Goal: Check status: Check status

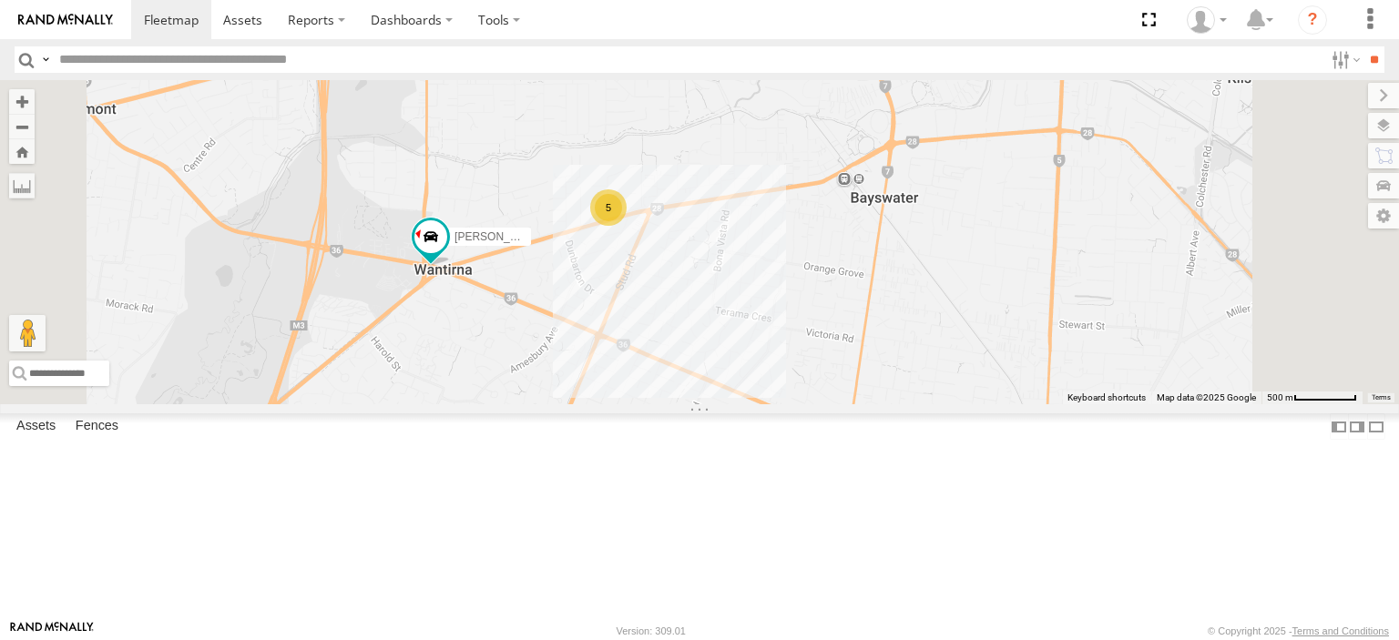
drag, startPoint x: 757, startPoint y: 480, endPoint x: 863, endPoint y: 280, distance: 226.1
click at [863, 281] on div "5 [PERSON_NAME] BMW" at bounding box center [699, 242] width 1399 height 324
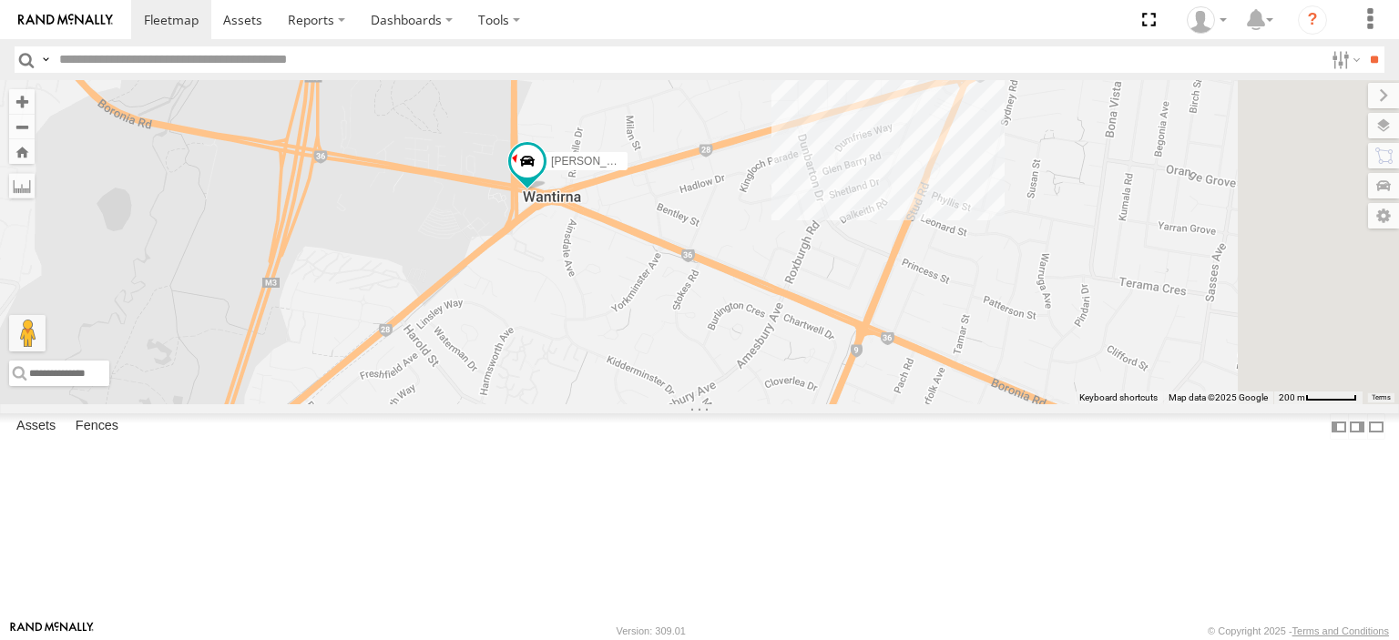
drag, startPoint x: 800, startPoint y: 209, endPoint x: 841, endPoint y: 483, distance: 277.1
click at [841, 404] on div "[PERSON_NAME]" at bounding box center [699, 242] width 1399 height 324
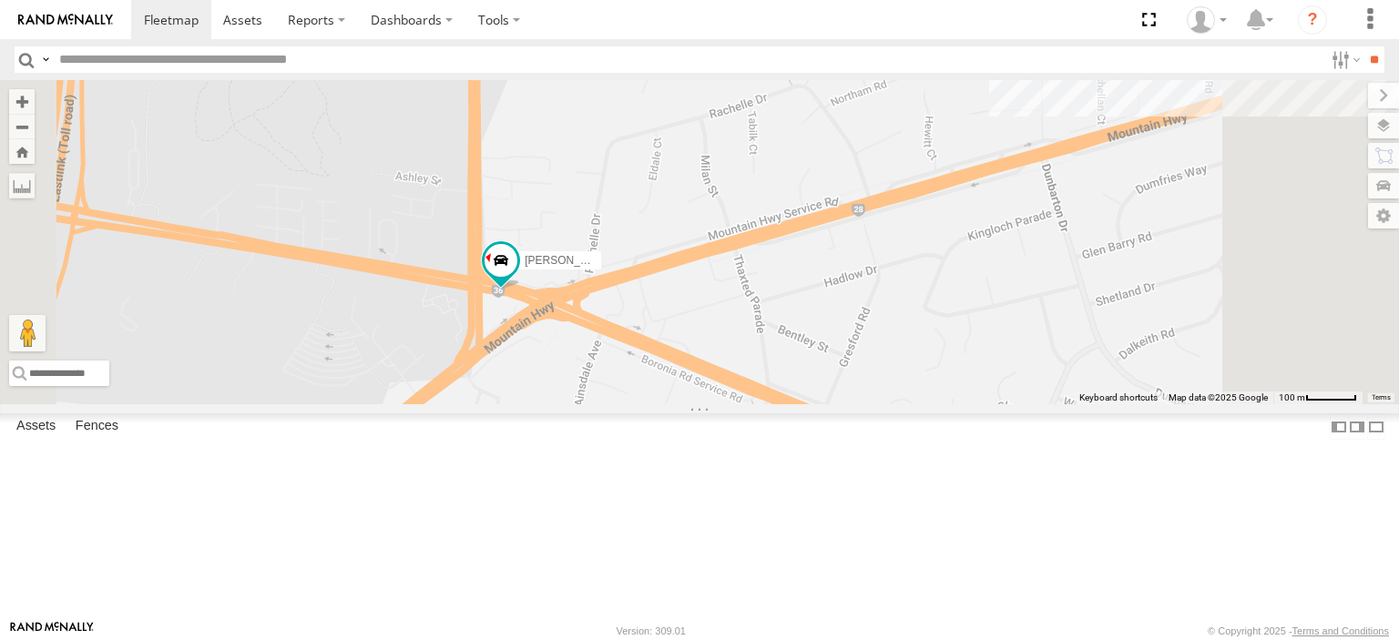
drag, startPoint x: 798, startPoint y: 348, endPoint x: 915, endPoint y: 321, distance: 120.4
click at [913, 318] on div "[PERSON_NAME]" at bounding box center [699, 242] width 1399 height 324
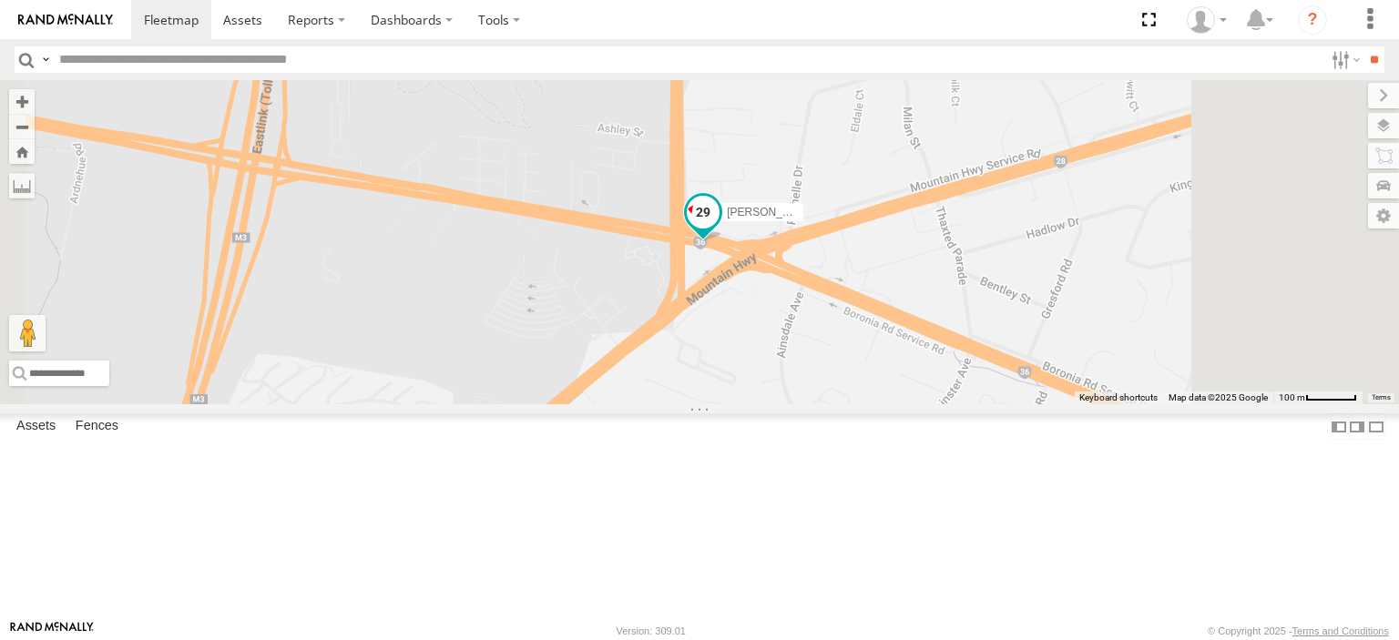
click at [719, 229] on span at bounding box center [703, 212] width 33 height 33
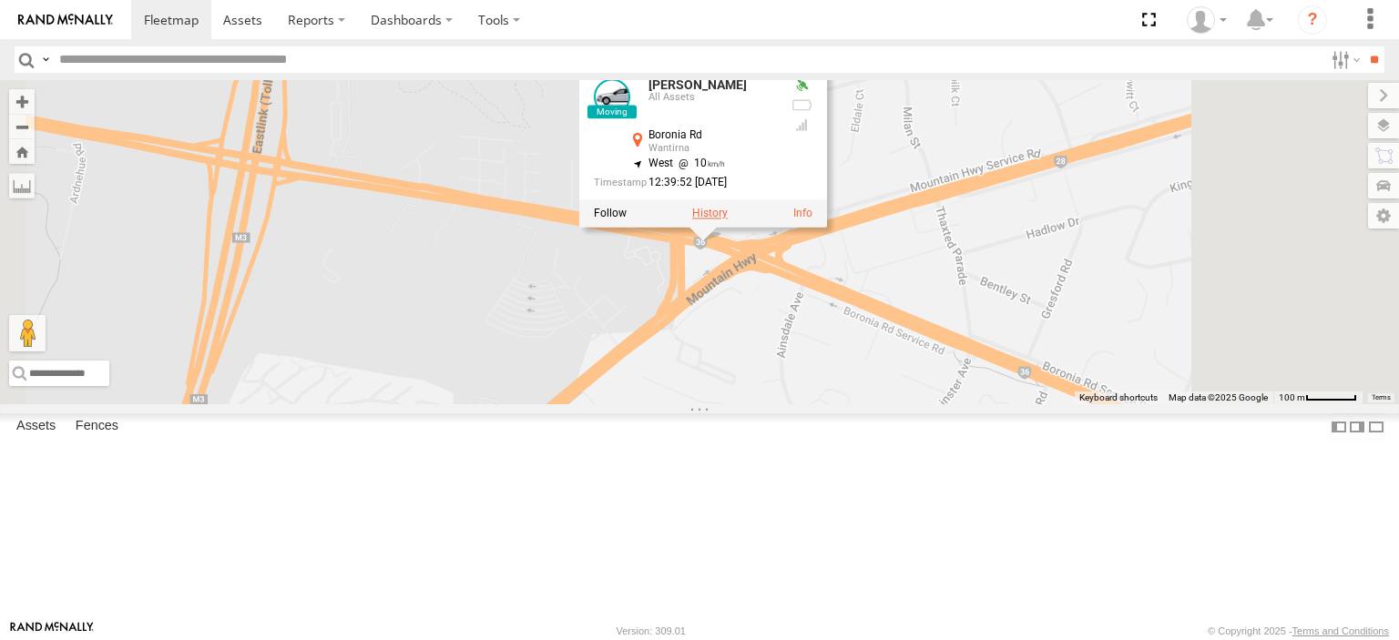
click at [728, 220] on label at bounding box center [710, 214] width 36 height 13
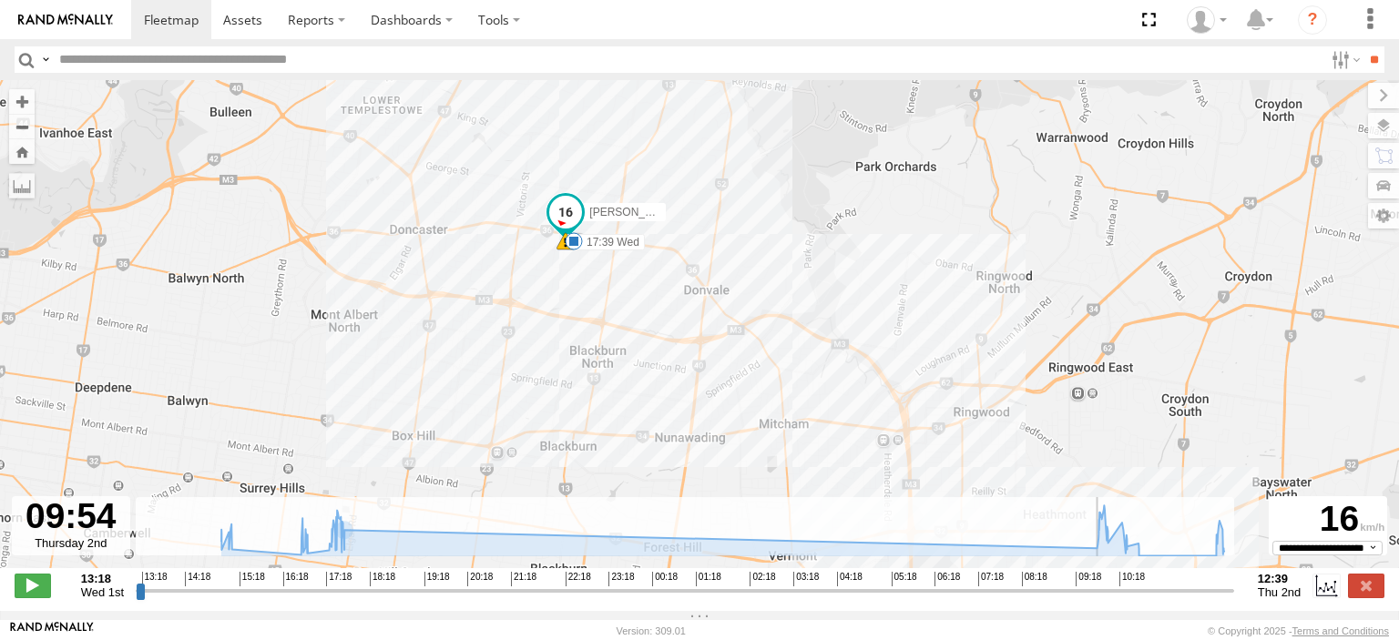
drag, startPoint x: 140, startPoint y: 605, endPoint x: 1100, endPoint y: 589, distance: 959.8
click at [1100, 589] on input "range" at bounding box center [685, 590] width 1098 height 17
click at [40, 593] on span at bounding box center [33, 586] width 36 height 24
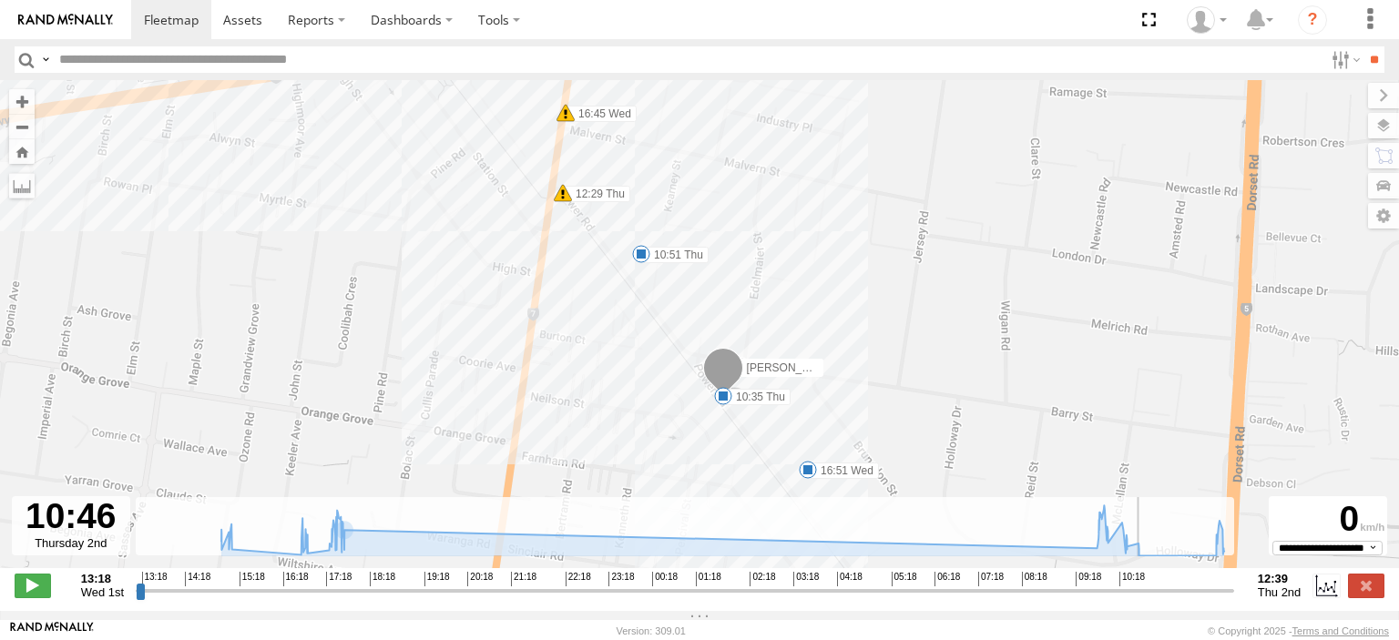
drag, startPoint x: 311, startPoint y: 367, endPoint x: 321, endPoint y: 438, distance: 71.7
click at [321, 438] on div "[PERSON_NAME] BMW 14:59 Wed 15:13 Wed 16:40 Wed 16:40 Wed 16:45 Wed 16:51 Wed 1…" at bounding box center [699, 333] width 1399 height 507
click at [1139, 599] on input "range" at bounding box center [685, 590] width 1098 height 17
click at [1139, 543] on icon at bounding box center [722, 530] width 1021 height 50
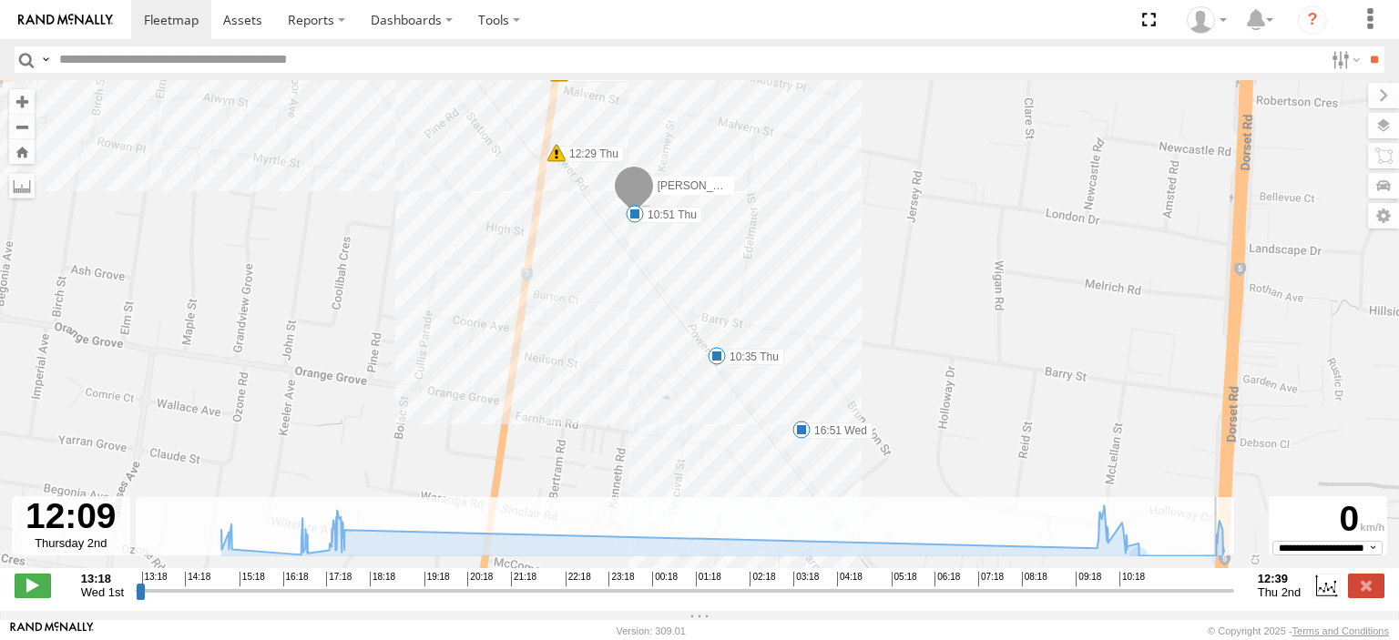
drag, startPoint x: 1165, startPoint y: 604, endPoint x: 1204, endPoint y: 587, distance: 41.6
click at [1204, 587] on input "range" at bounding box center [685, 590] width 1098 height 17
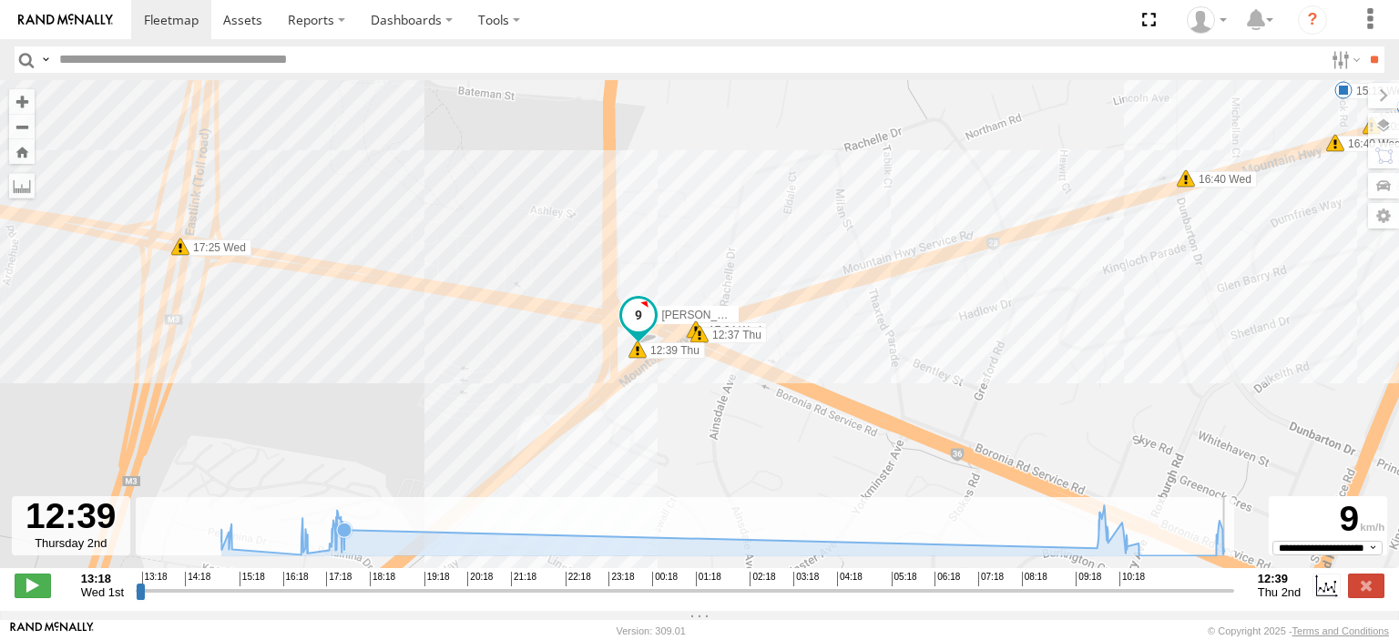
type input "**********"
click at [1362, 588] on label at bounding box center [1366, 586] width 36 height 24
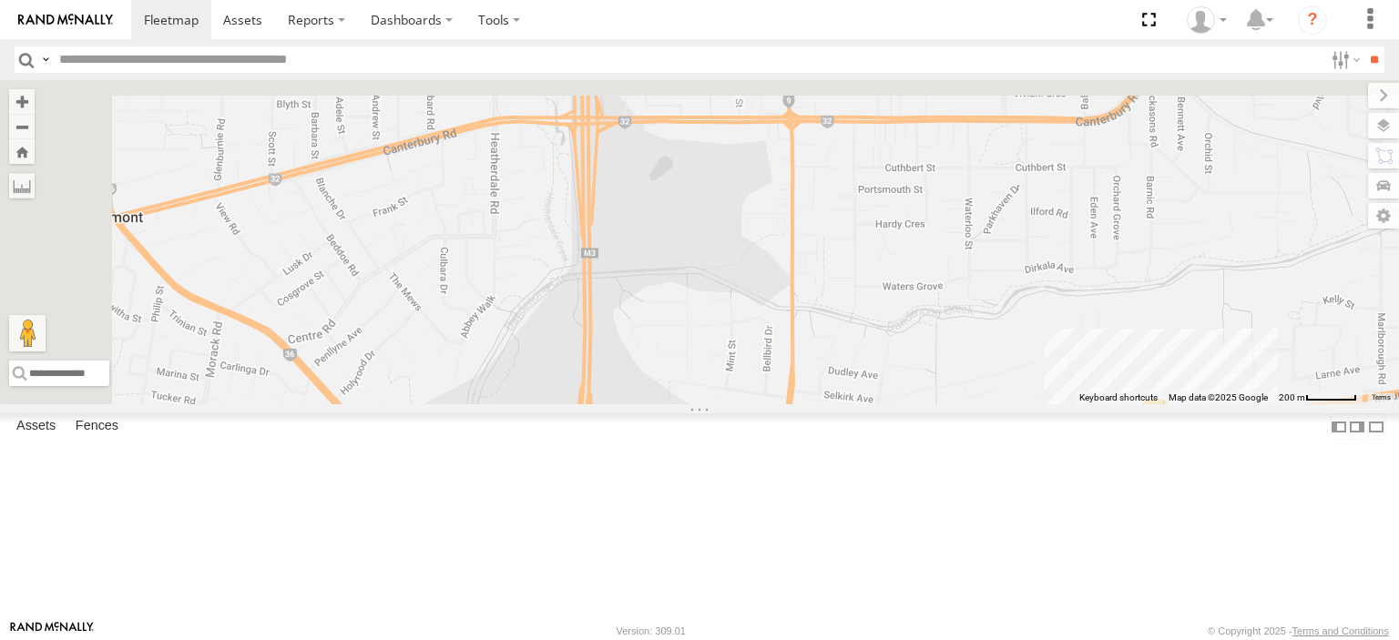
drag, startPoint x: 778, startPoint y: 421, endPoint x: 918, endPoint y: 676, distance: 291.0
click at [918, 639] on html at bounding box center [699, 320] width 1399 height 640
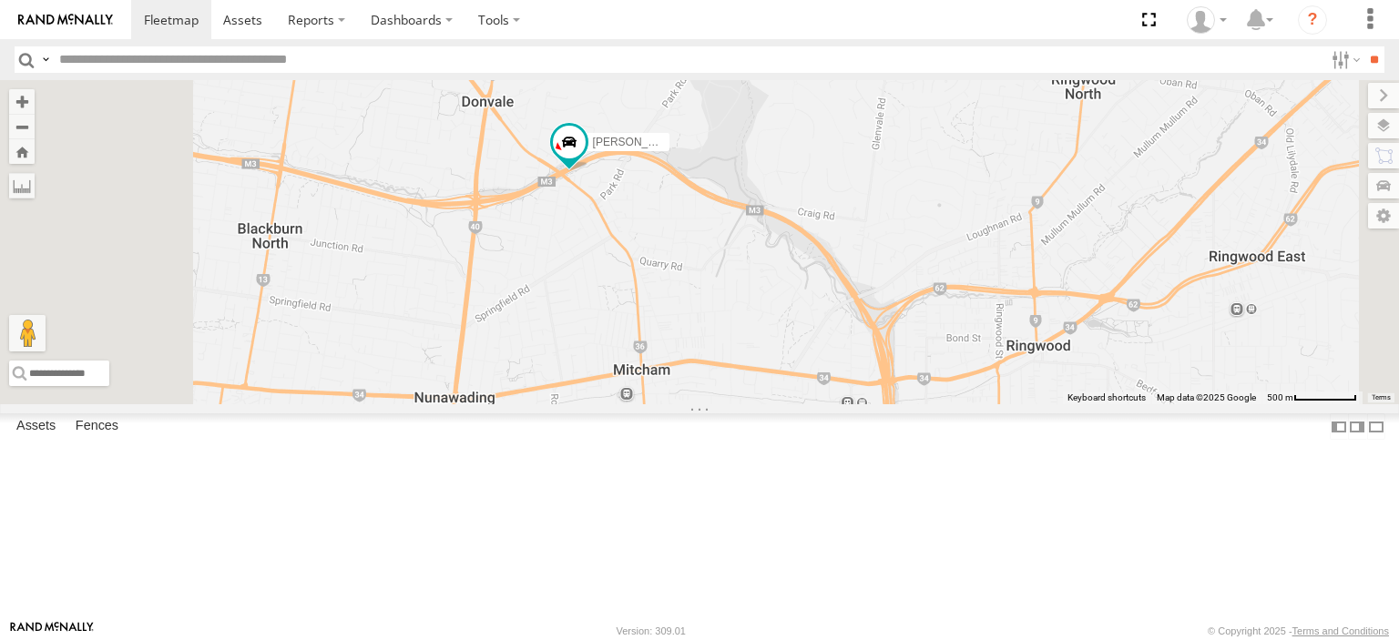
drag, startPoint x: 699, startPoint y: 248, endPoint x: 774, endPoint y: 415, distance: 183.4
click at [774, 404] on div "[PERSON_NAME]" at bounding box center [699, 242] width 1399 height 324
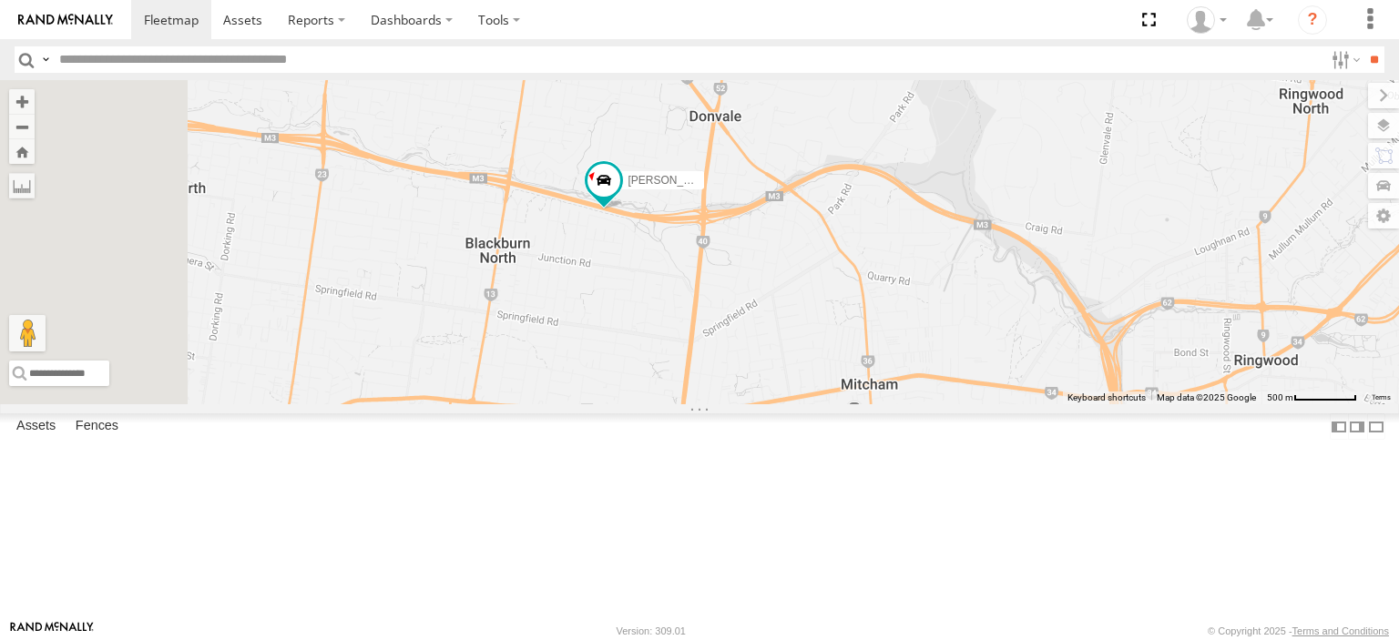
drag, startPoint x: 678, startPoint y: 418, endPoint x: 907, endPoint y: 425, distance: 228.7
click at [907, 404] on div "[PERSON_NAME]" at bounding box center [699, 242] width 1399 height 324
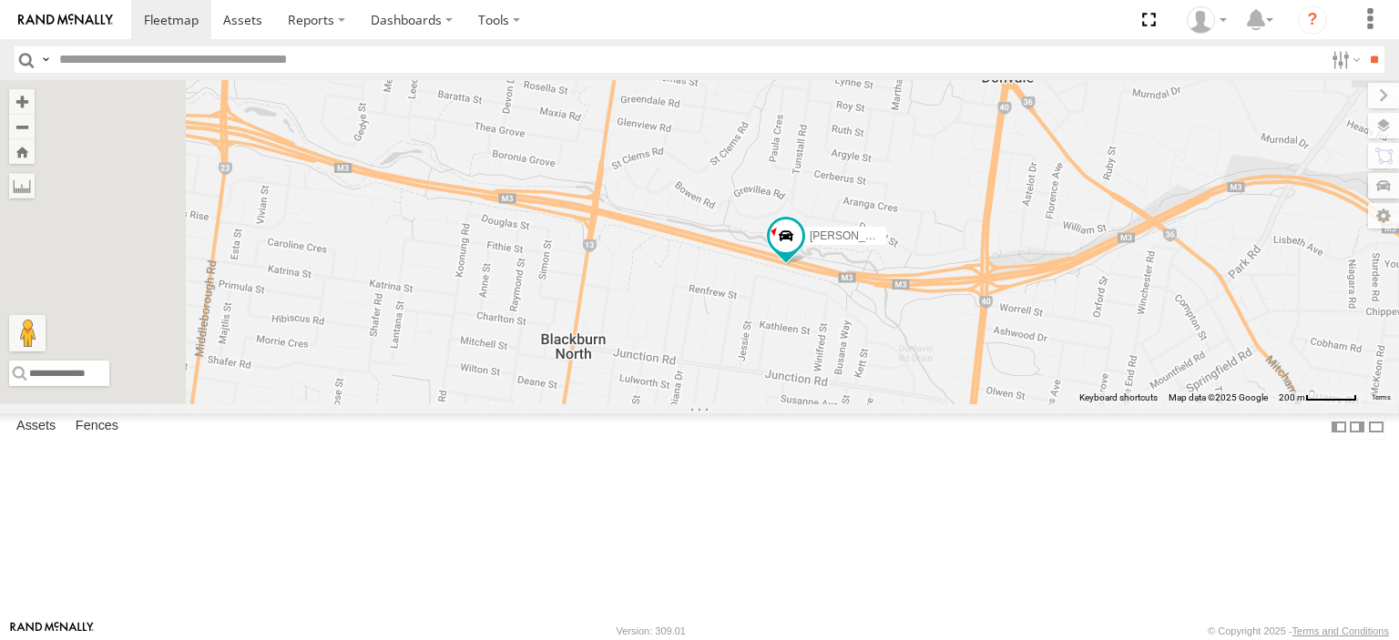
drag, startPoint x: 713, startPoint y: 266, endPoint x: 901, endPoint y: 425, distance: 246.1
click at [901, 404] on div "[PERSON_NAME]" at bounding box center [699, 242] width 1399 height 324
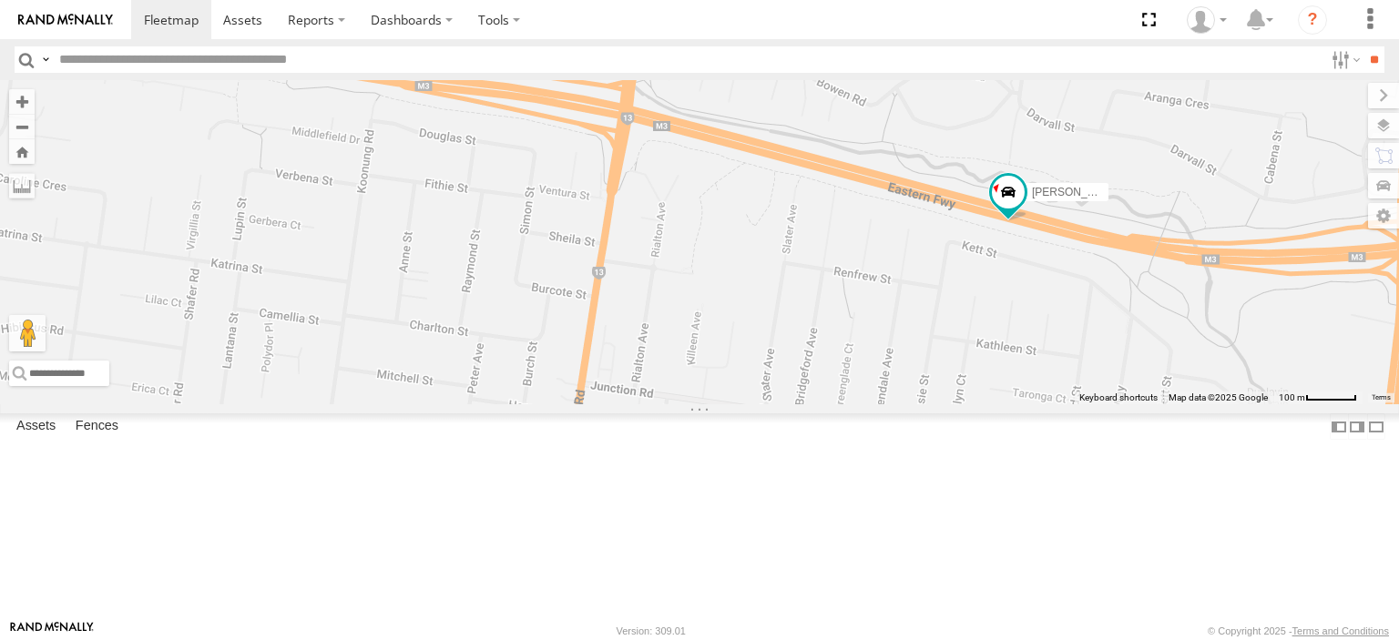
drag, startPoint x: 1149, startPoint y: 384, endPoint x: 1013, endPoint y: 330, distance: 146.3
click at [1013, 330] on div "[PERSON_NAME]" at bounding box center [699, 242] width 1399 height 324
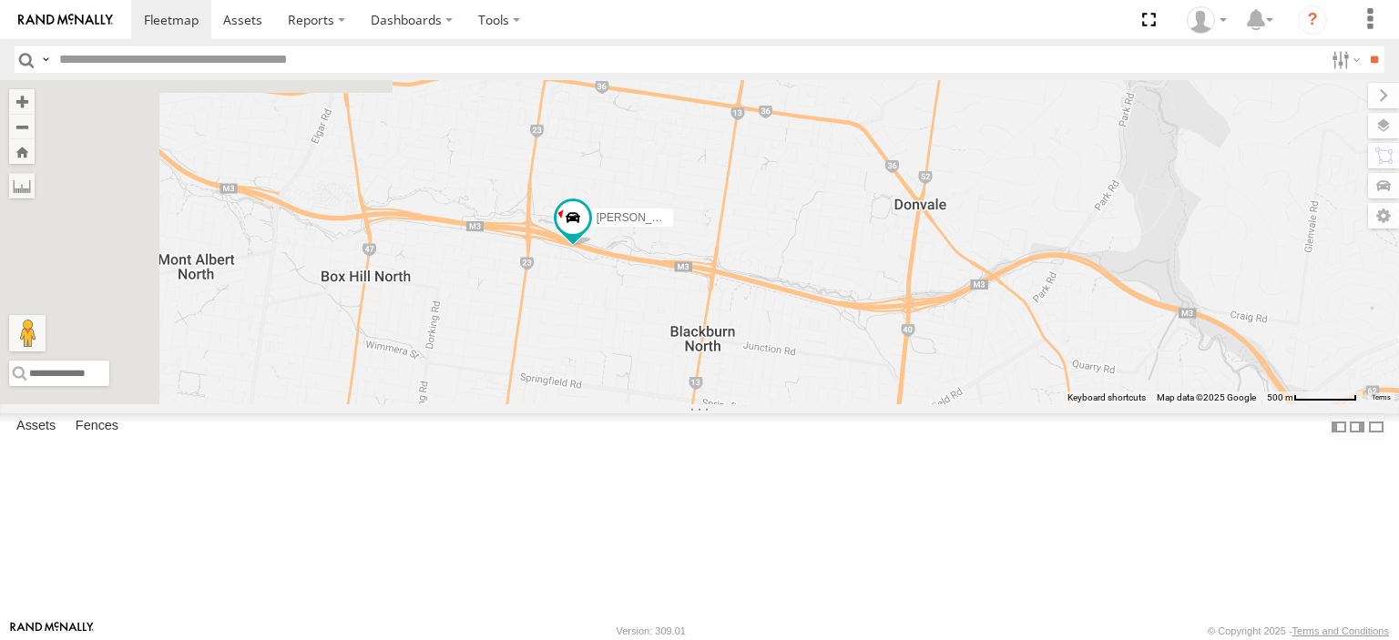
drag, startPoint x: 619, startPoint y: 347, endPoint x: 810, endPoint y: 383, distance: 194.6
click at [810, 383] on div "[PERSON_NAME]" at bounding box center [699, 242] width 1399 height 324
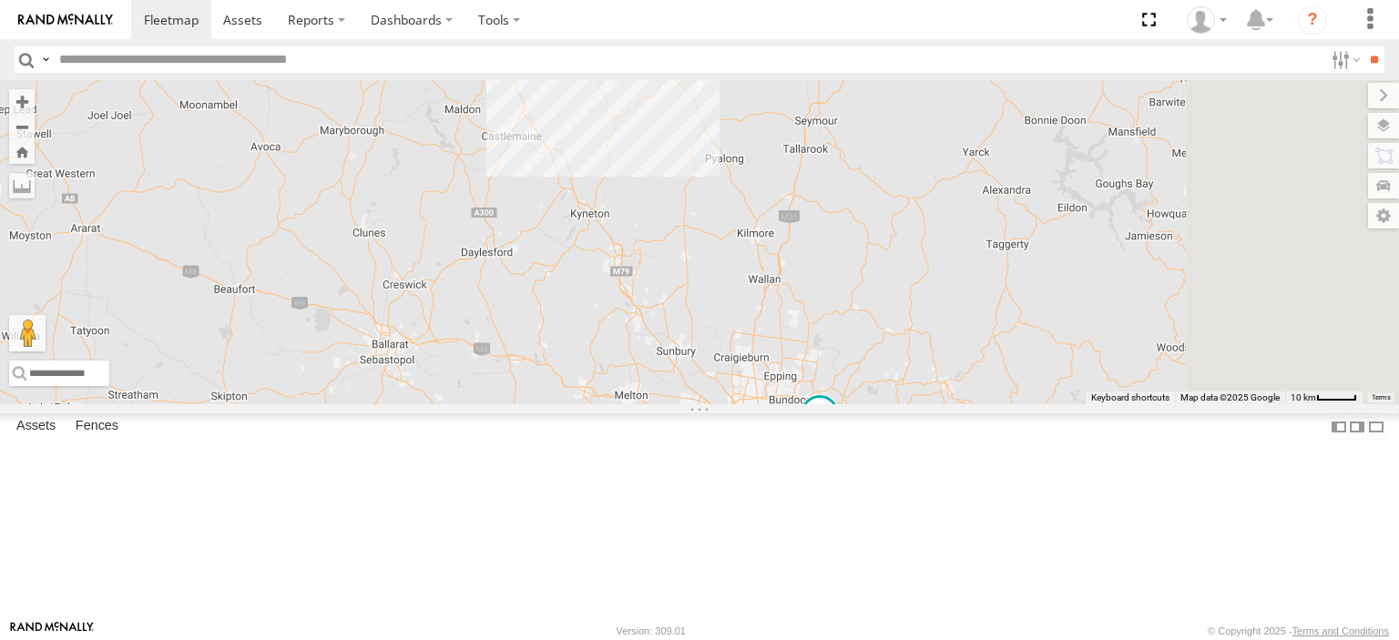
drag, startPoint x: 732, startPoint y: 335, endPoint x: 761, endPoint y: 350, distance: 32.6
click at [707, 323] on div "5 [PERSON_NAME] FRR [PERSON_NAME] UD" at bounding box center [699, 242] width 1399 height 324
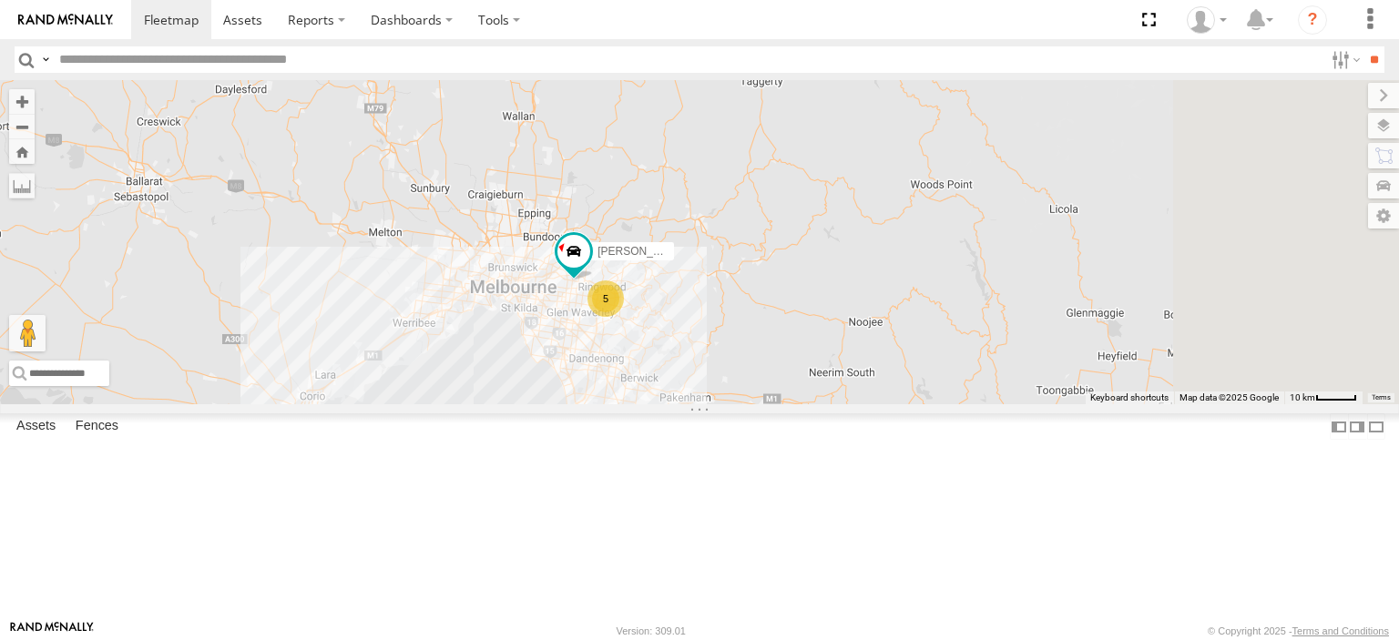
drag, startPoint x: 1164, startPoint y: 464, endPoint x: 935, endPoint y: 341, distance: 259.5
click at [931, 327] on div "5 Bendigo Isuzu FRR Jennifer BMW Westside UD" at bounding box center [699, 242] width 1399 height 324
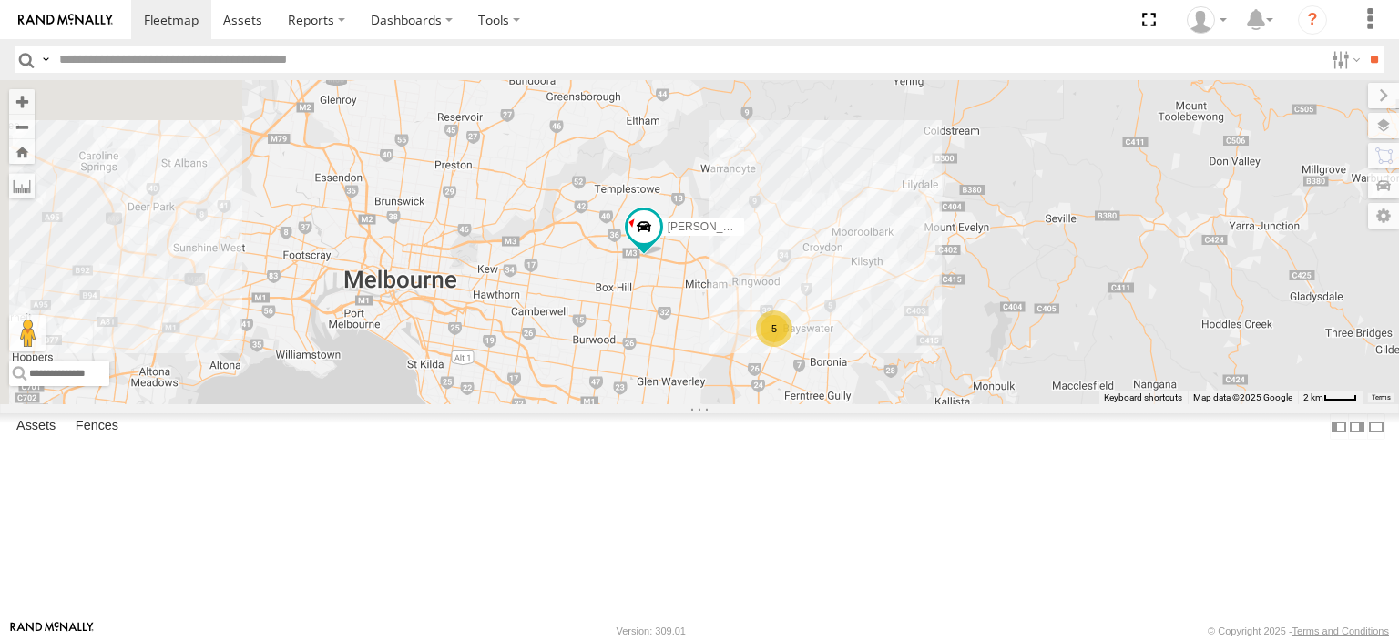
drag, startPoint x: 582, startPoint y: 483, endPoint x: 1025, endPoint y: 435, distance: 446.0
click at [792, 347] on div "5" at bounding box center [774, 328] width 36 height 36
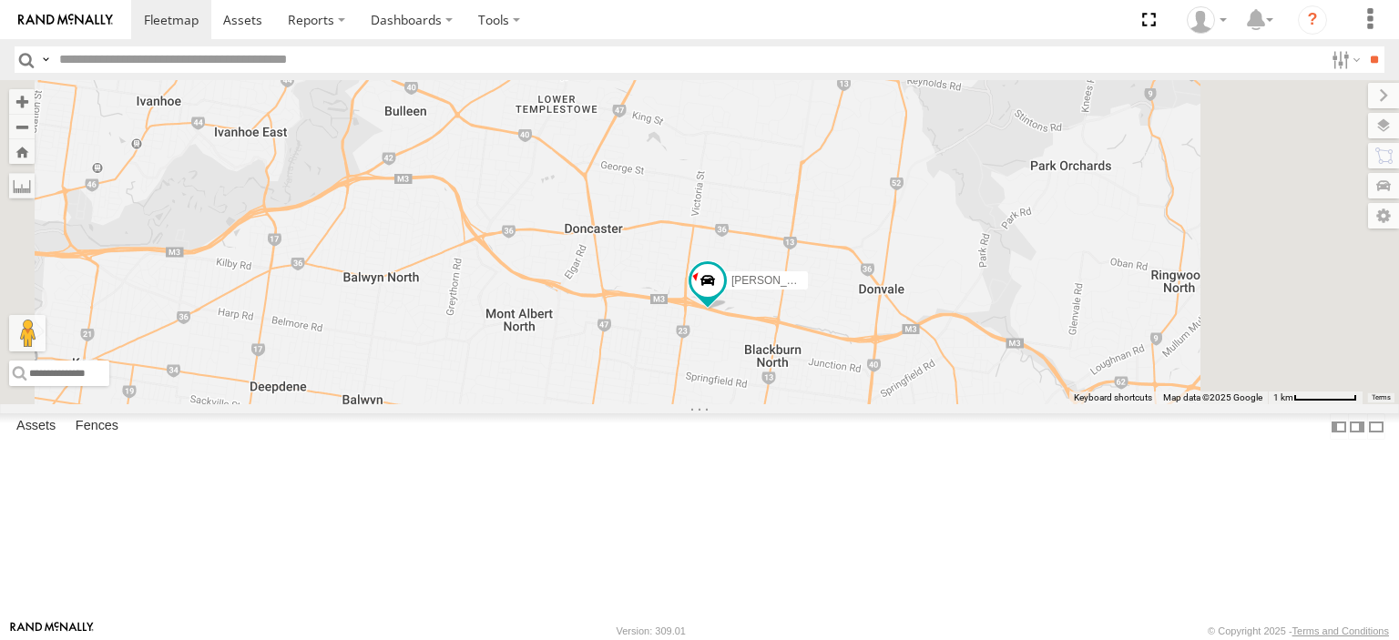
drag, startPoint x: 829, startPoint y: 285, endPoint x: 801, endPoint y: 606, distance: 322.6
click at [801, 404] on div "Bendigo Isuzu FRR Jennifer BMW Westside UD" at bounding box center [699, 242] width 1399 height 324
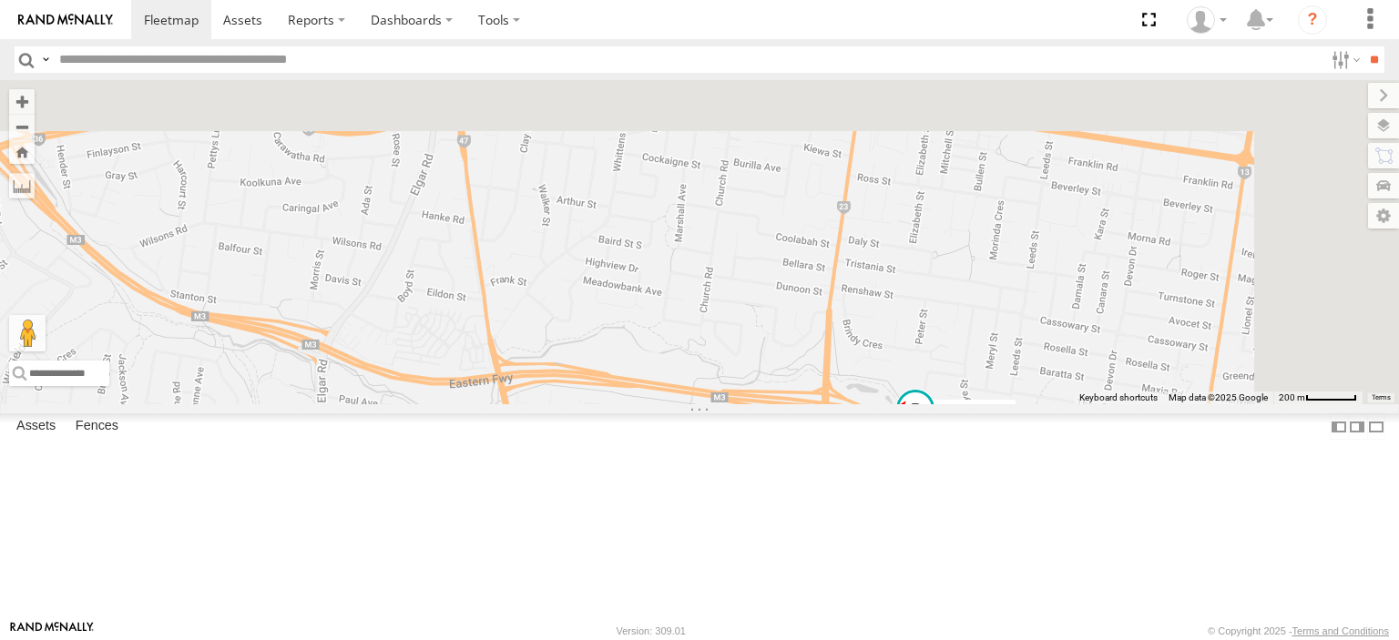
drag, startPoint x: 1022, startPoint y: 288, endPoint x: 813, endPoint y: 628, distance: 399.3
click at [813, 628] on body at bounding box center [699, 320] width 1399 height 640
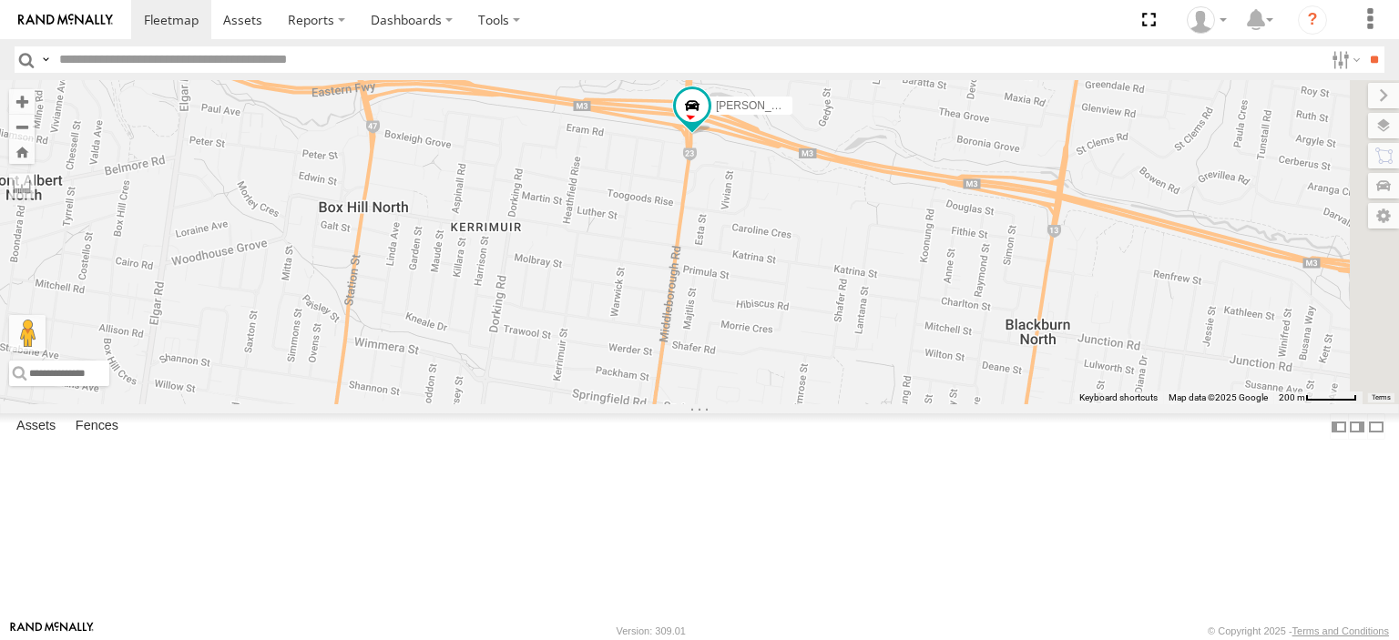
drag, startPoint x: 1155, startPoint y: 578, endPoint x: 961, endPoint y: 284, distance: 352.3
click at [961, 284] on div "Bendigo Isuzu FRR Jennifer BMW Westside UD" at bounding box center [699, 242] width 1399 height 324
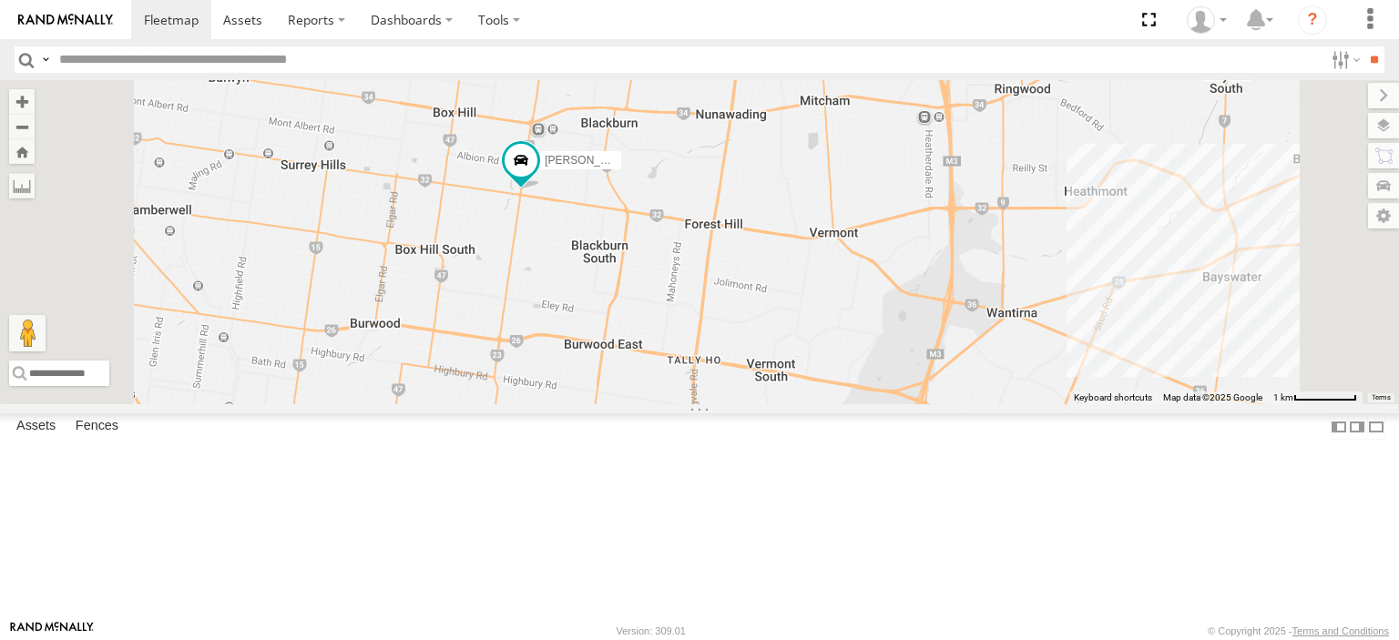
drag, startPoint x: 824, startPoint y: 487, endPoint x: 825, endPoint y: 261, distance: 225.8
click at [830, 258] on div "[PERSON_NAME]" at bounding box center [699, 242] width 1399 height 324
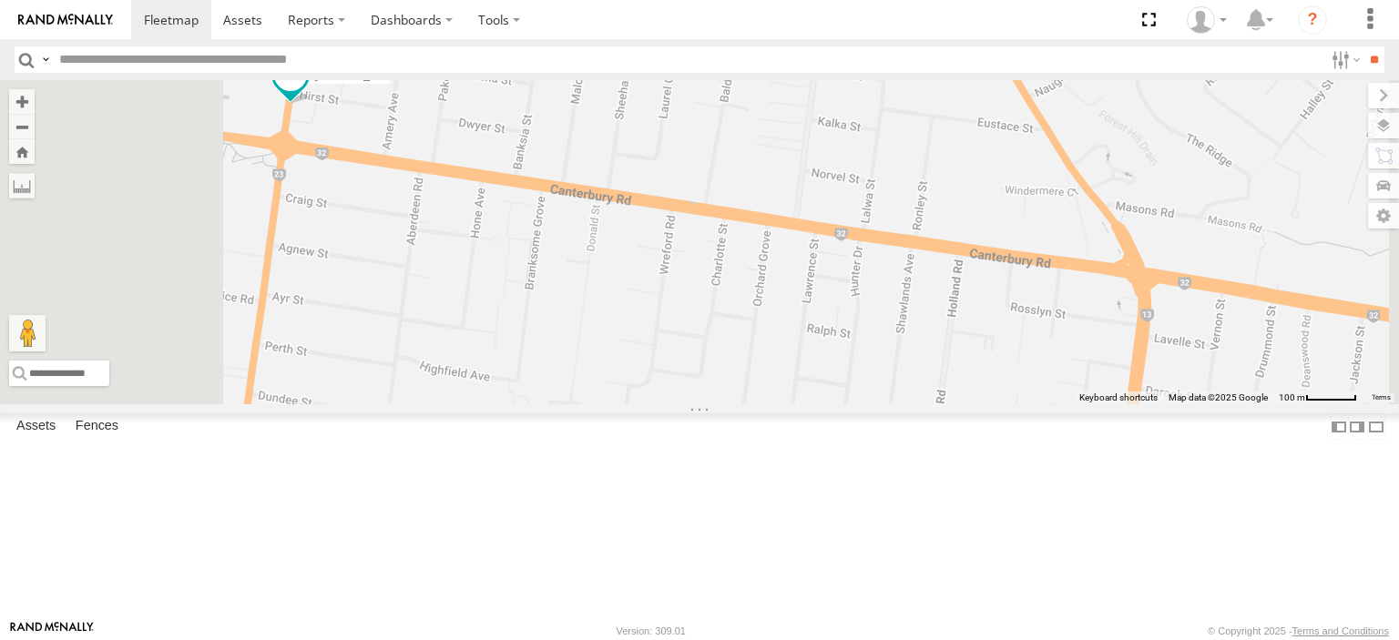
drag, startPoint x: 626, startPoint y: 245, endPoint x: 812, endPoint y: 310, distance: 196.7
click at [812, 309] on div "[PERSON_NAME]" at bounding box center [699, 242] width 1399 height 324
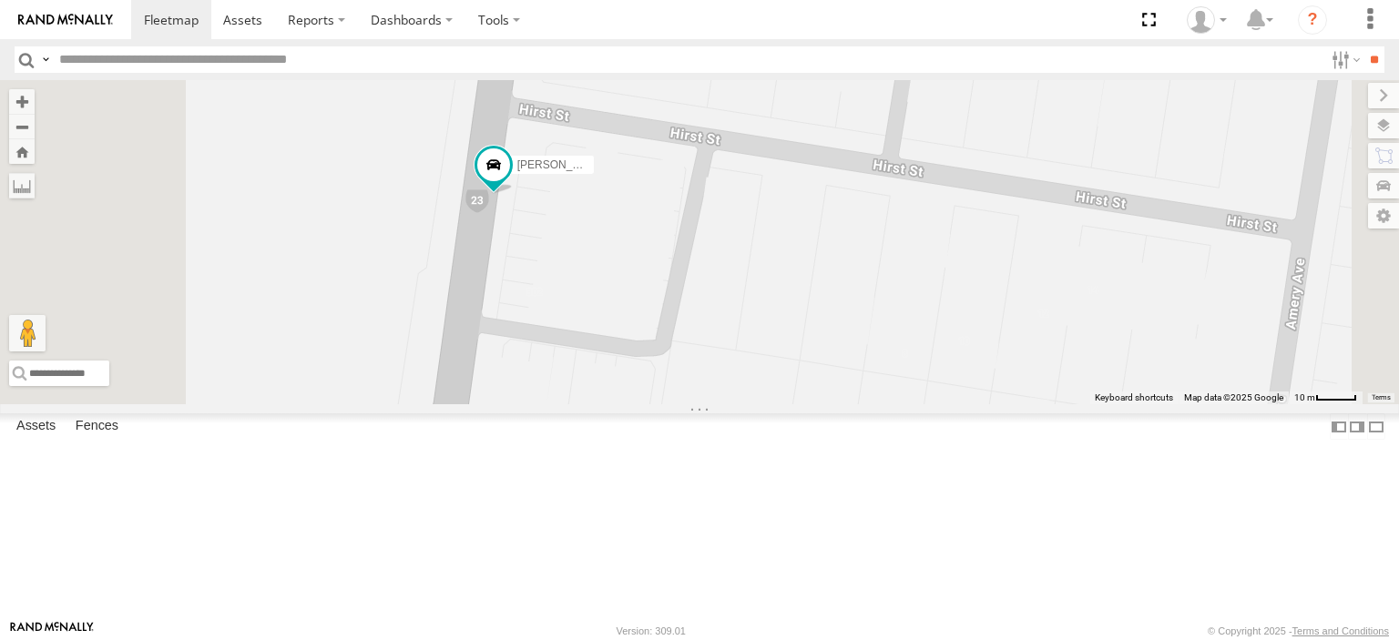
drag, startPoint x: 701, startPoint y: 282, endPoint x: 743, endPoint y: 412, distance: 136.8
click at [743, 404] on div "[PERSON_NAME]" at bounding box center [699, 242] width 1399 height 324
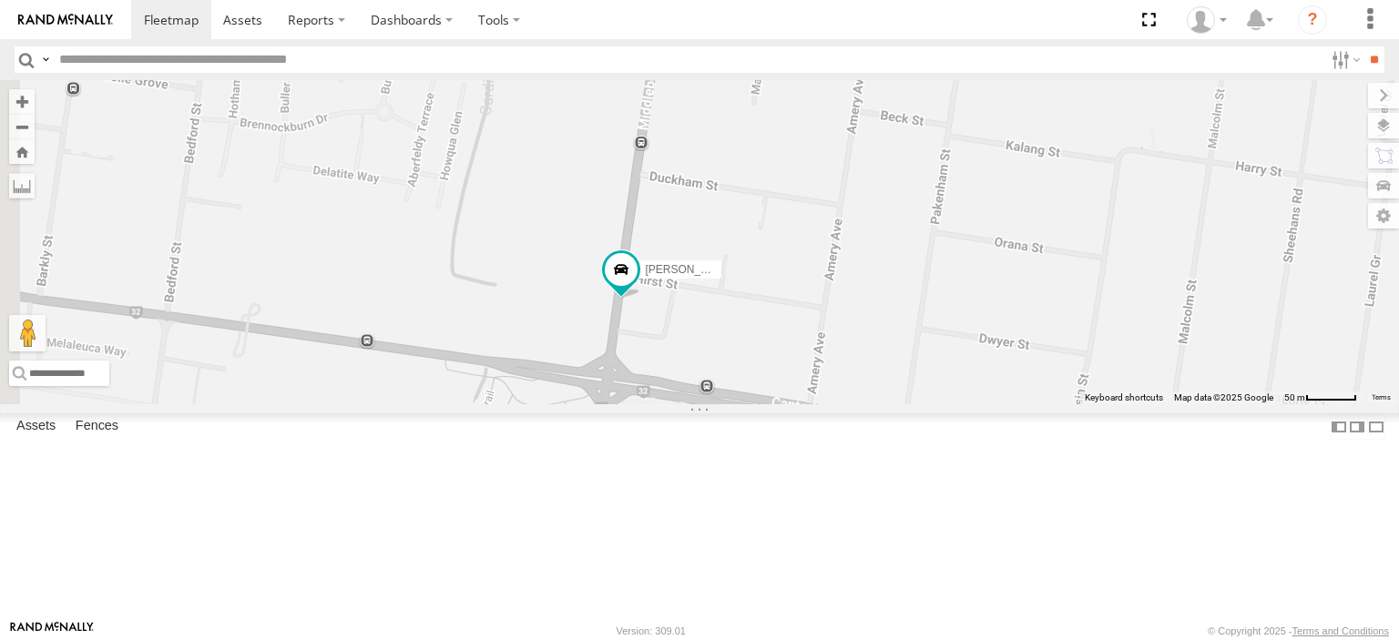
drag, startPoint x: 646, startPoint y: 354, endPoint x: 787, endPoint y: 410, distance: 150.8
click at [787, 404] on div "[PERSON_NAME]" at bounding box center [699, 242] width 1399 height 324
click at [776, 328] on div "[PERSON_NAME]" at bounding box center [699, 242] width 1399 height 324
click at [637, 286] on span at bounding box center [621, 269] width 33 height 33
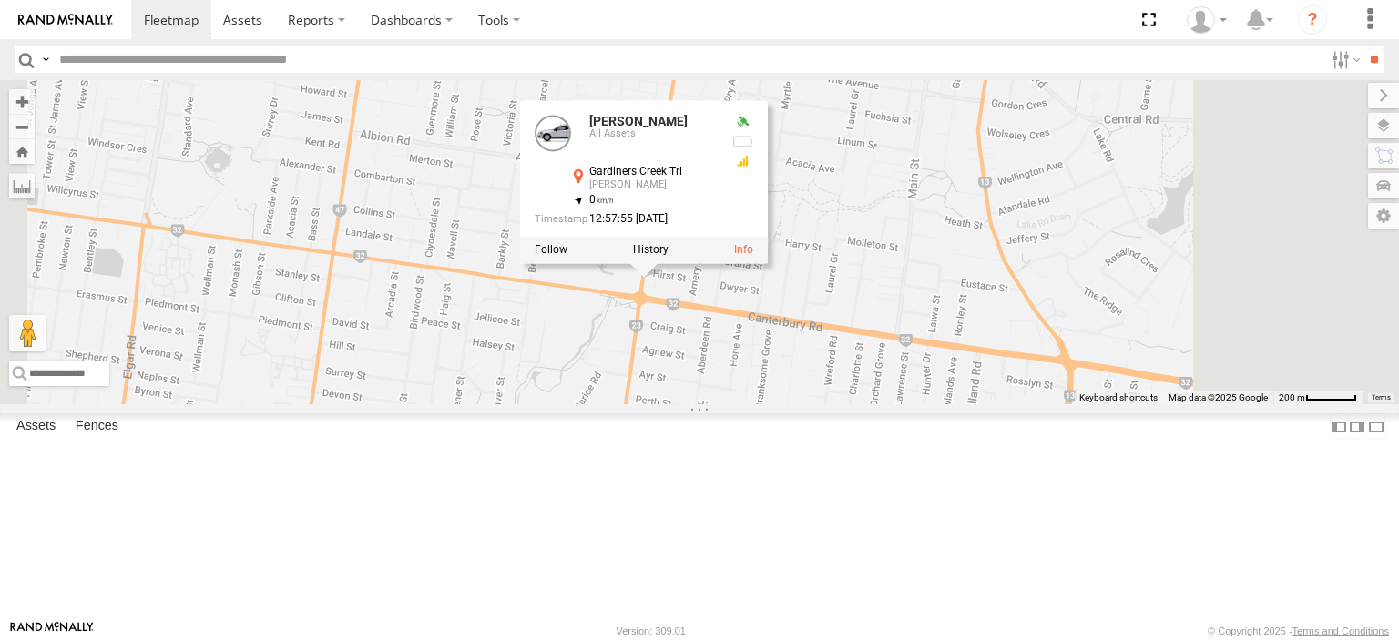
click at [907, 404] on div "Jennifer BMW Jennifer BMW All Assets Gardiners Creek Trl Blackburn -37.82964 , …" at bounding box center [699, 242] width 1399 height 324
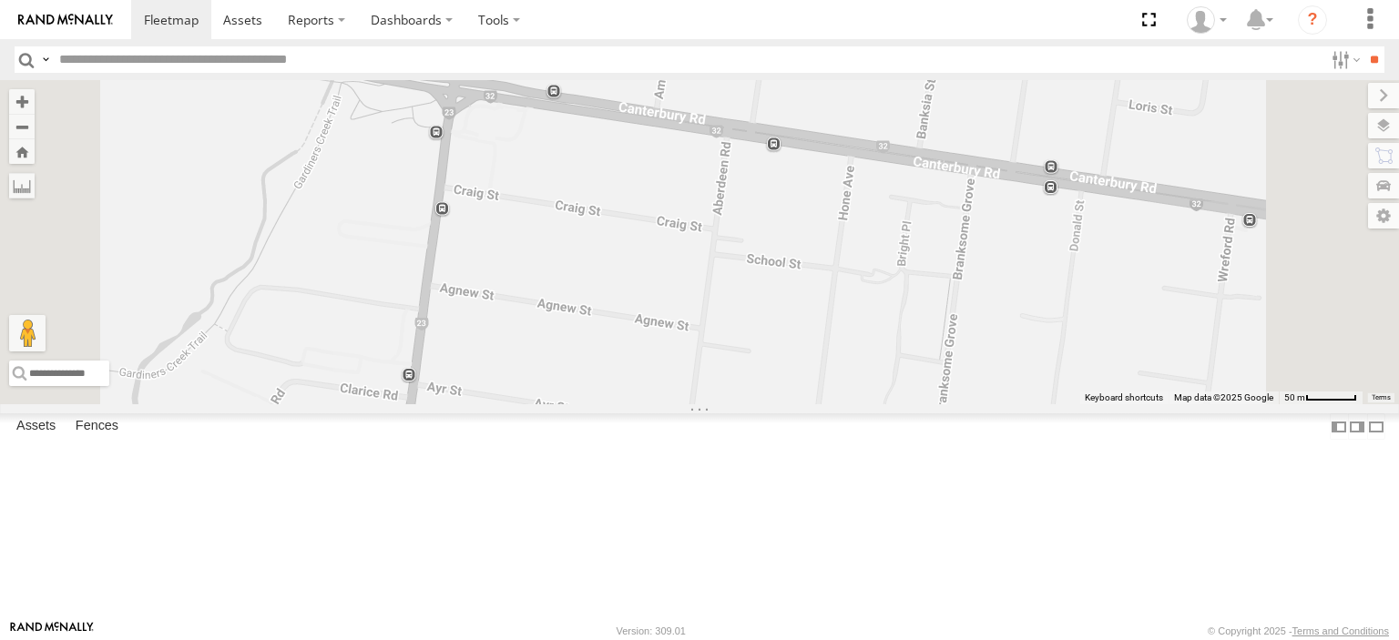
drag, startPoint x: 815, startPoint y: 289, endPoint x: 809, endPoint y: 342, distance: 54.1
click at [809, 342] on div "[PERSON_NAME]" at bounding box center [699, 242] width 1399 height 324
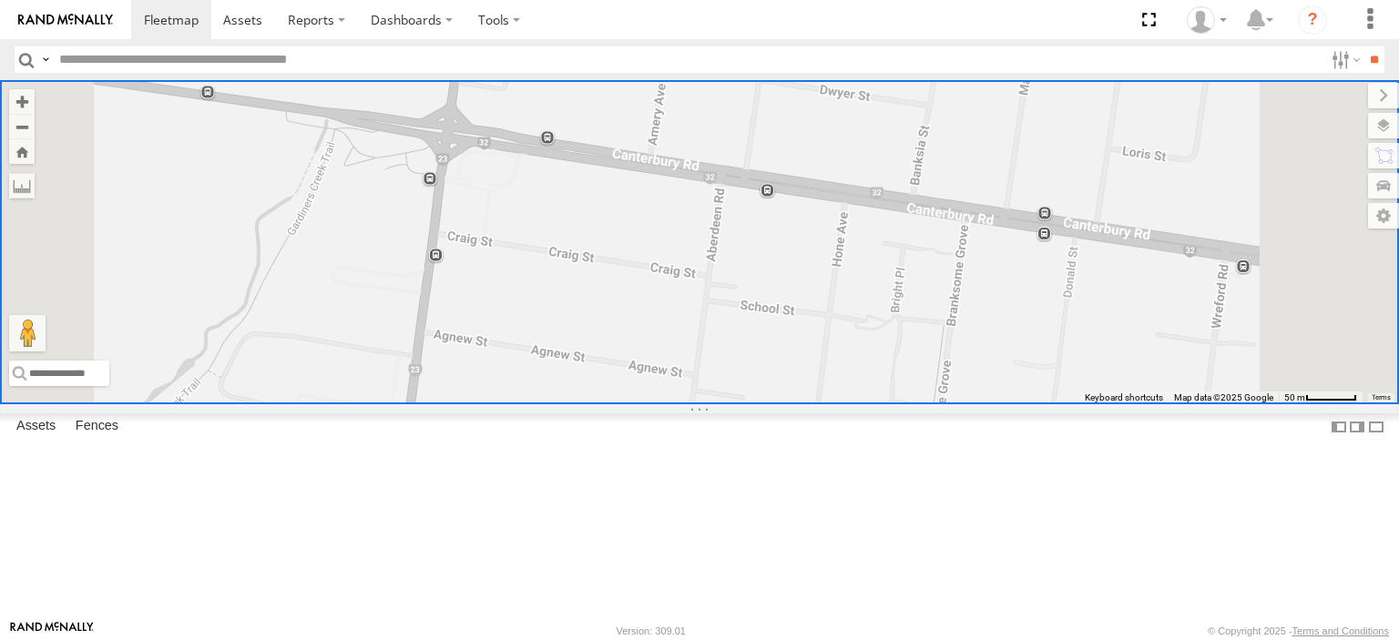
click at [478, 37] on span at bounding box center [461, 21] width 33 height 33
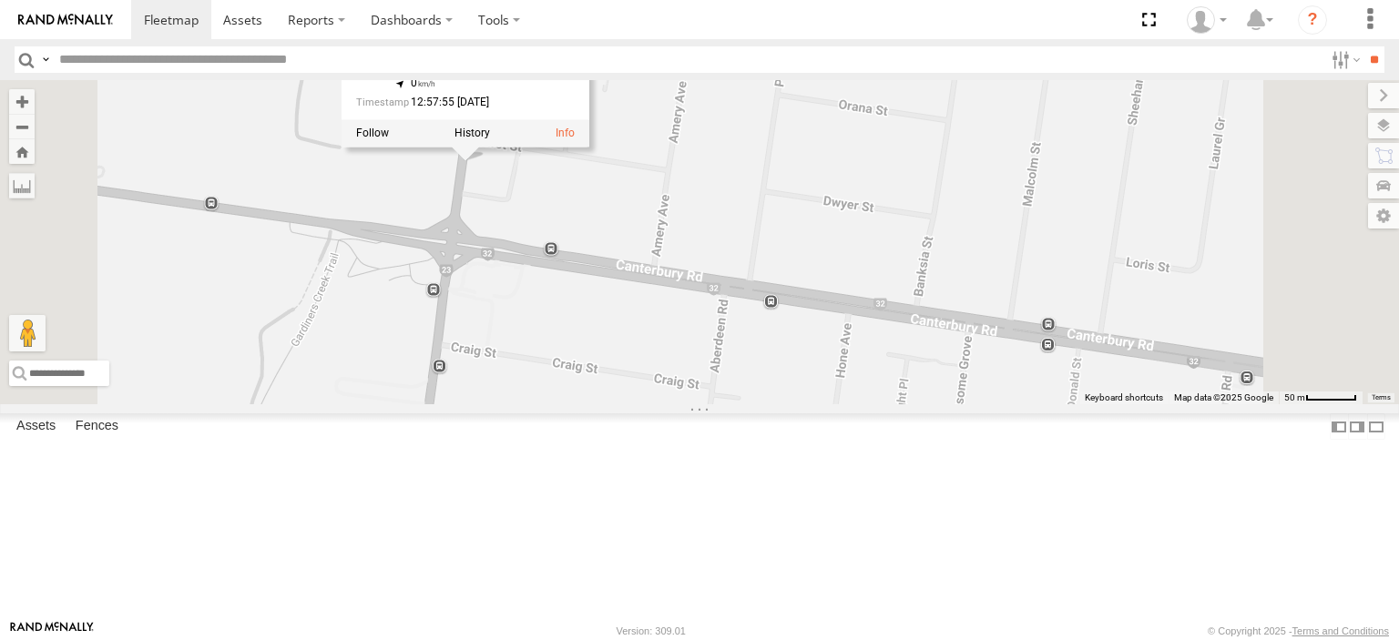
drag, startPoint x: 738, startPoint y: 178, endPoint x: 742, endPoint y: 290, distance: 113.0
click at [742, 290] on div "Jennifer BMW Jennifer BMW All Assets Gardiners Creek Trl Blackburn -37.82964 , …" at bounding box center [699, 242] width 1399 height 324
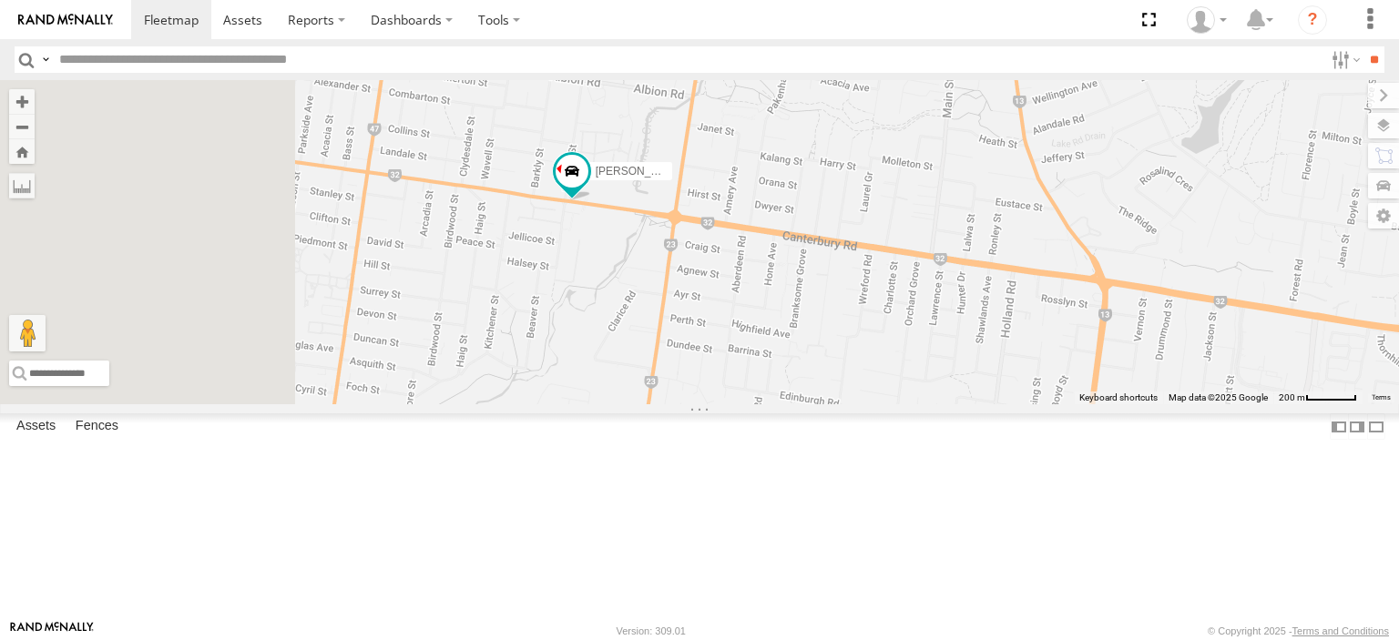
drag, startPoint x: 639, startPoint y: 300, endPoint x: 831, endPoint y: 345, distance: 197.4
click at [830, 344] on div "[PERSON_NAME]" at bounding box center [699, 242] width 1399 height 324
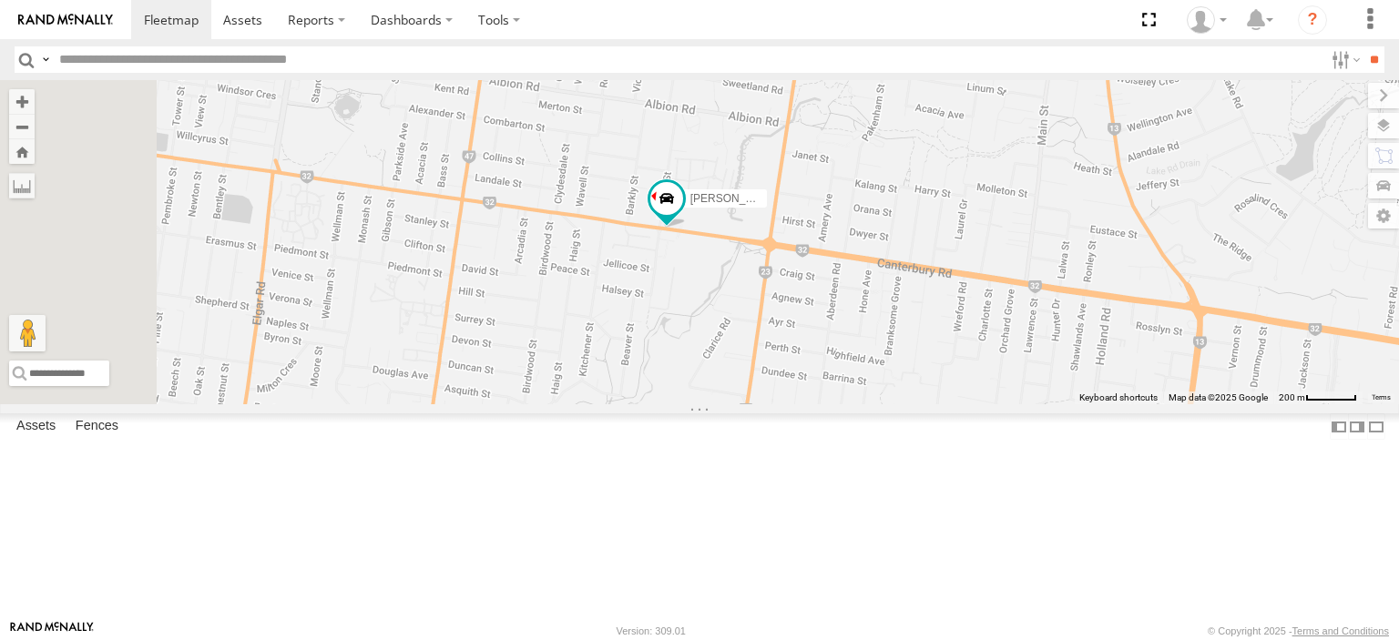
drag, startPoint x: 789, startPoint y: 350, endPoint x: 843, endPoint y: 351, distance: 53.7
click at [843, 351] on div "[PERSON_NAME]" at bounding box center [699, 242] width 1399 height 324
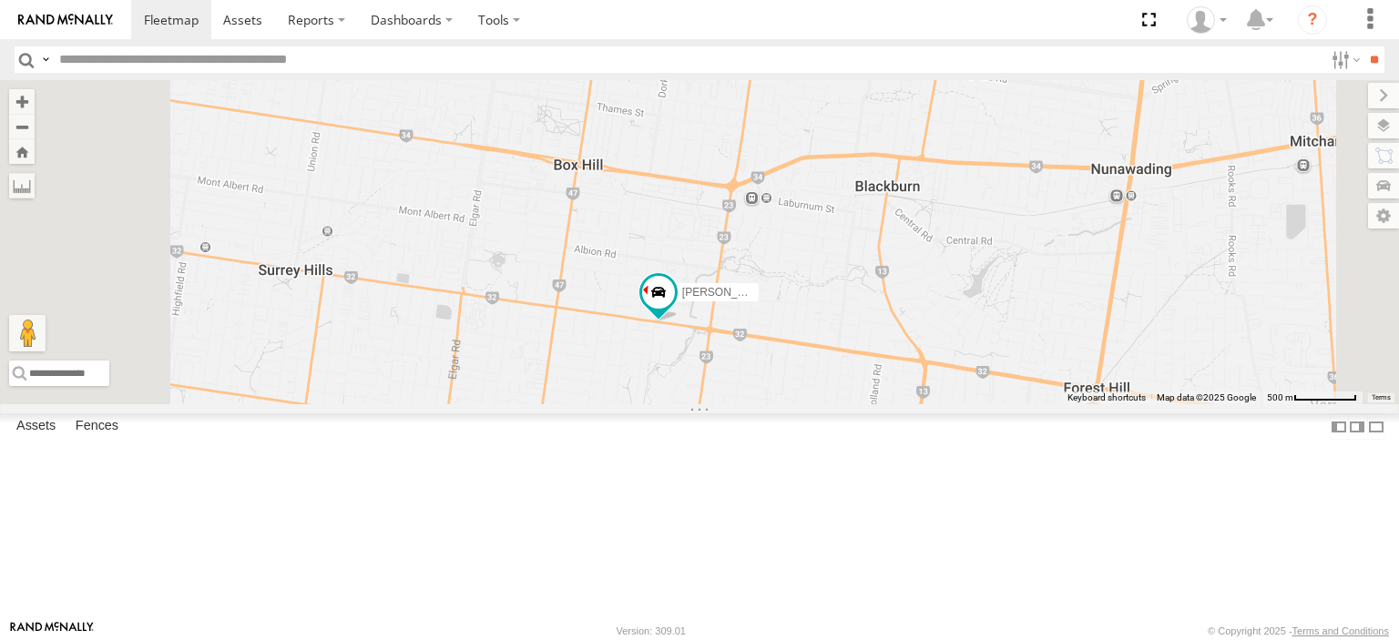
drag, startPoint x: 1036, startPoint y: 373, endPoint x: 1094, endPoint y: 460, distance: 104.3
click at [1094, 404] on div "[PERSON_NAME]" at bounding box center [699, 242] width 1399 height 324
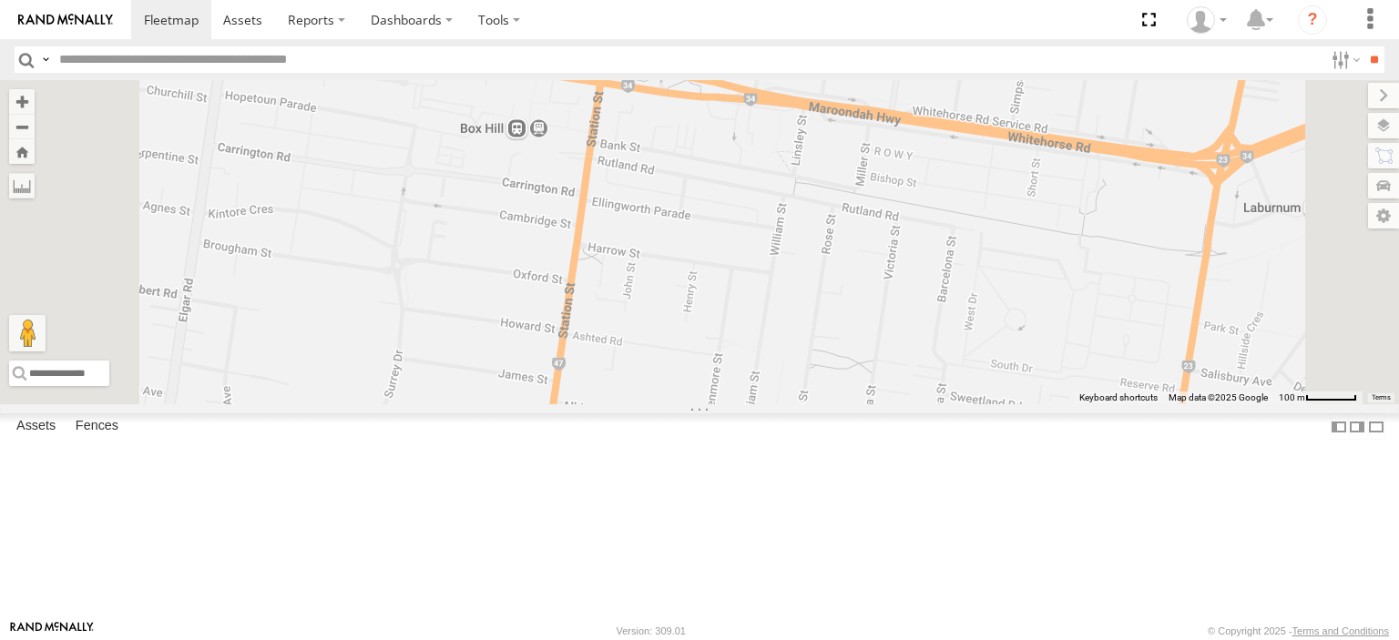
drag, startPoint x: 761, startPoint y: 250, endPoint x: 789, endPoint y: 369, distance: 121.7
click at [789, 369] on div "[PERSON_NAME]" at bounding box center [699, 242] width 1399 height 324
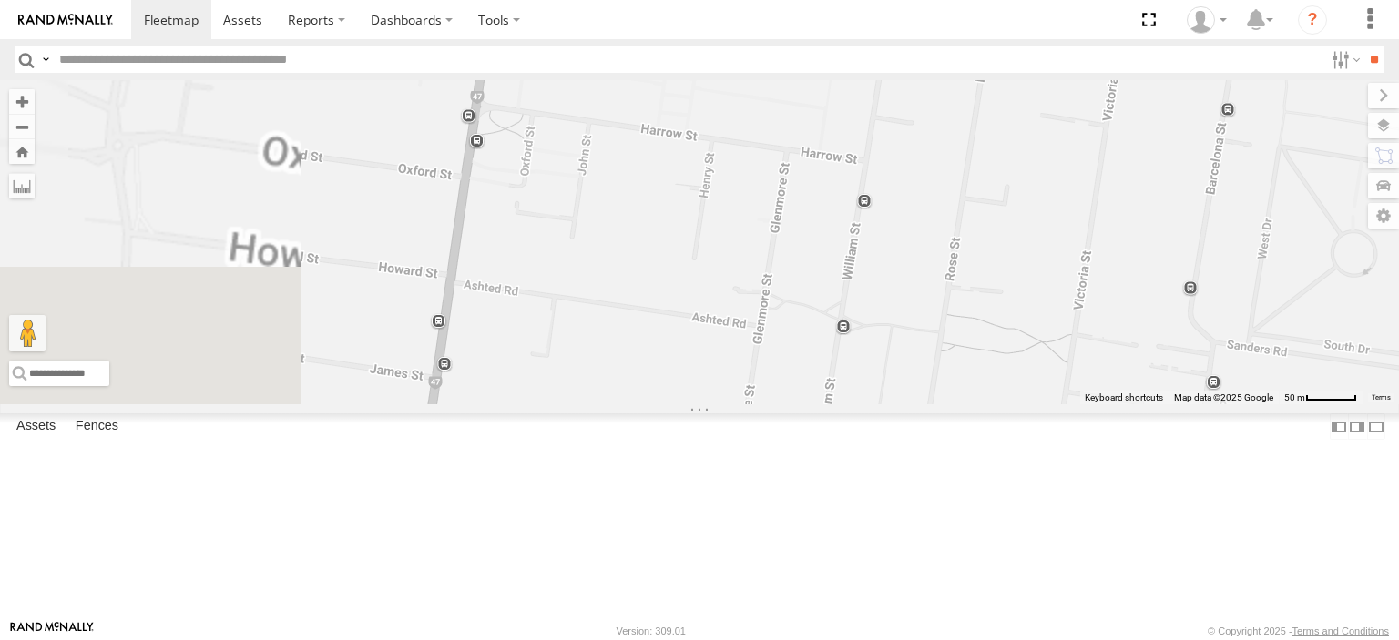
drag, startPoint x: 678, startPoint y: 506, endPoint x: 838, endPoint y: 228, distance: 321.0
click at [819, 223] on div "[PERSON_NAME]" at bounding box center [699, 242] width 1399 height 324
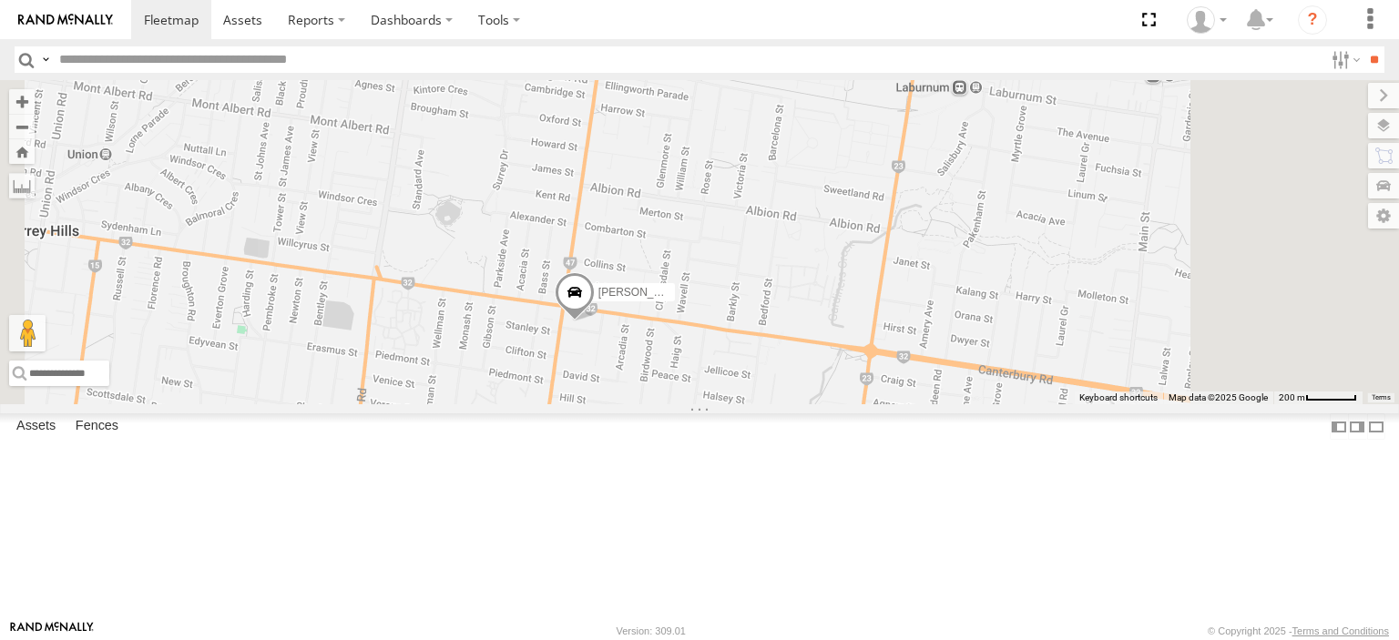
click at [595, 321] on span at bounding box center [575, 296] width 40 height 49
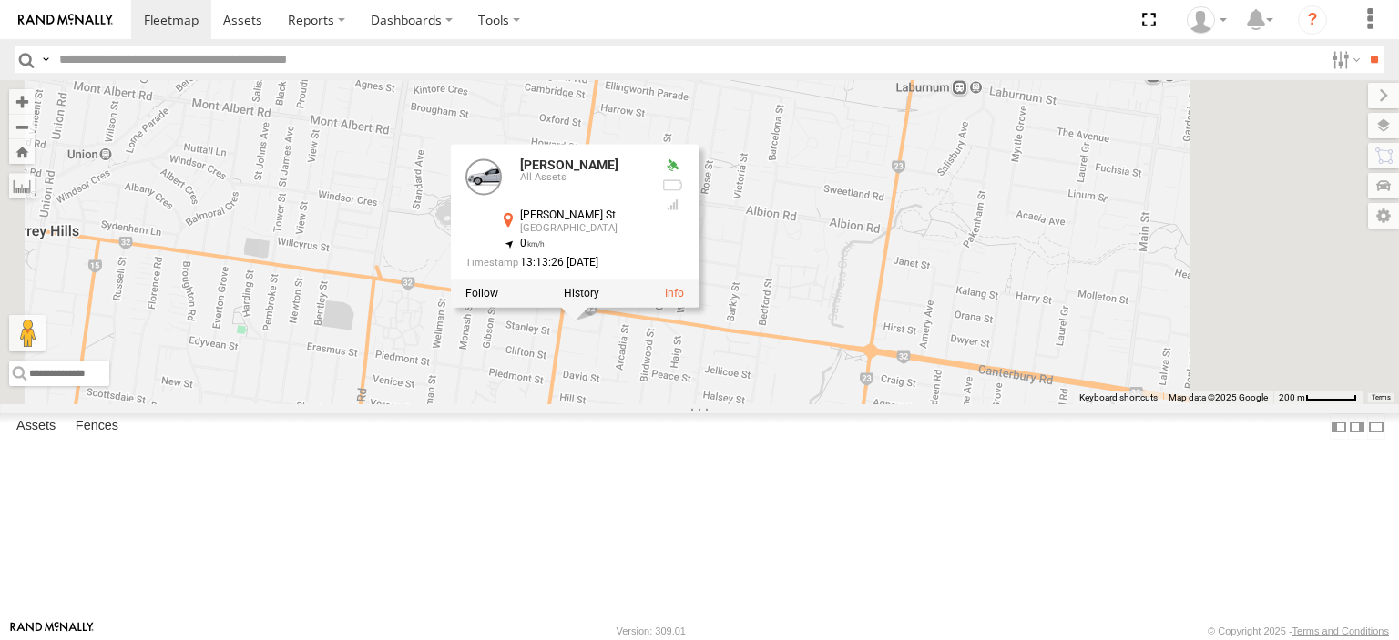
drag, startPoint x: 812, startPoint y: 410, endPoint x: 822, endPoint y: 412, distance: 10.4
click at [698, 308] on div at bounding box center [575, 293] width 248 height 27
click at [599, 300] on label at bounding box center [582, 294] width 36 height 13
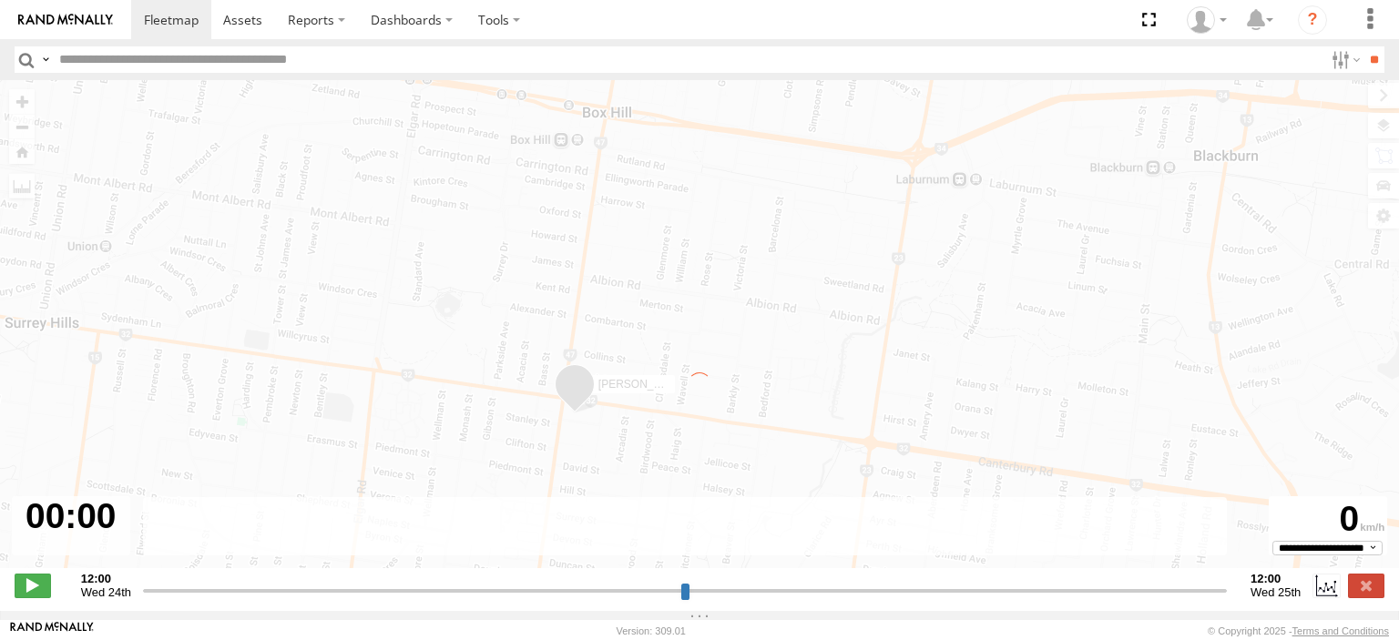
type input "**********"
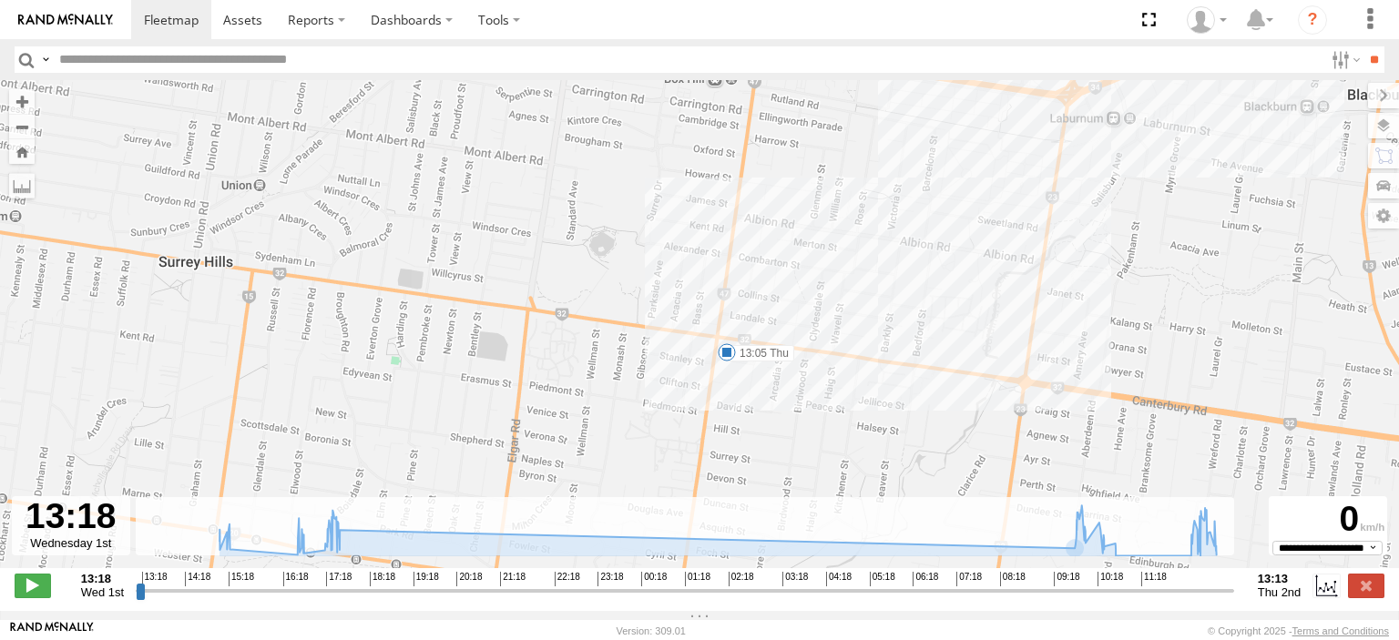
drag, startPoint x: 723, startPoint y: 407, endPoint x: 707, endPoint y: 178, distance: 230.0
click at [697, 117] on div "Jennifer BMW 17:39 Wed 09:54 Thu 13:05 Thu 14:59 Wed 15:13 Wed 16:51 Wed 10:14 …" at bounding box center [699, 333] width 1399 height 507
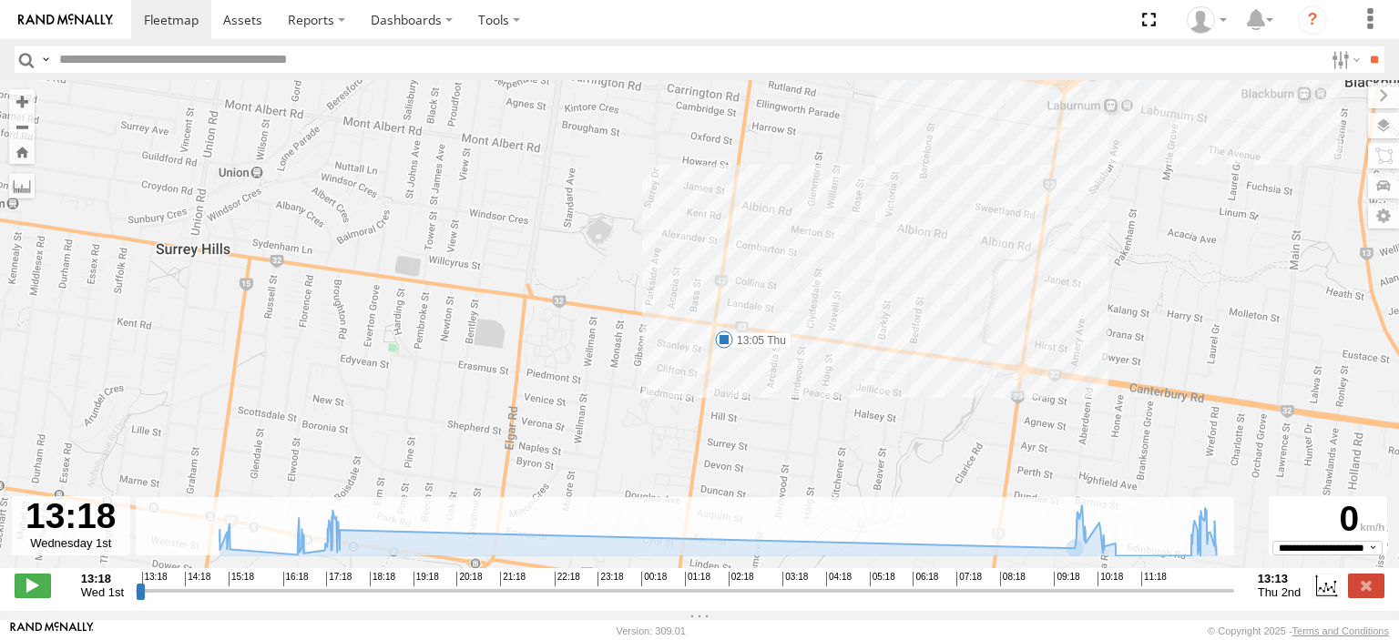
click at [728, 348] on span at bounding box center [724, 340] width 18 height 18
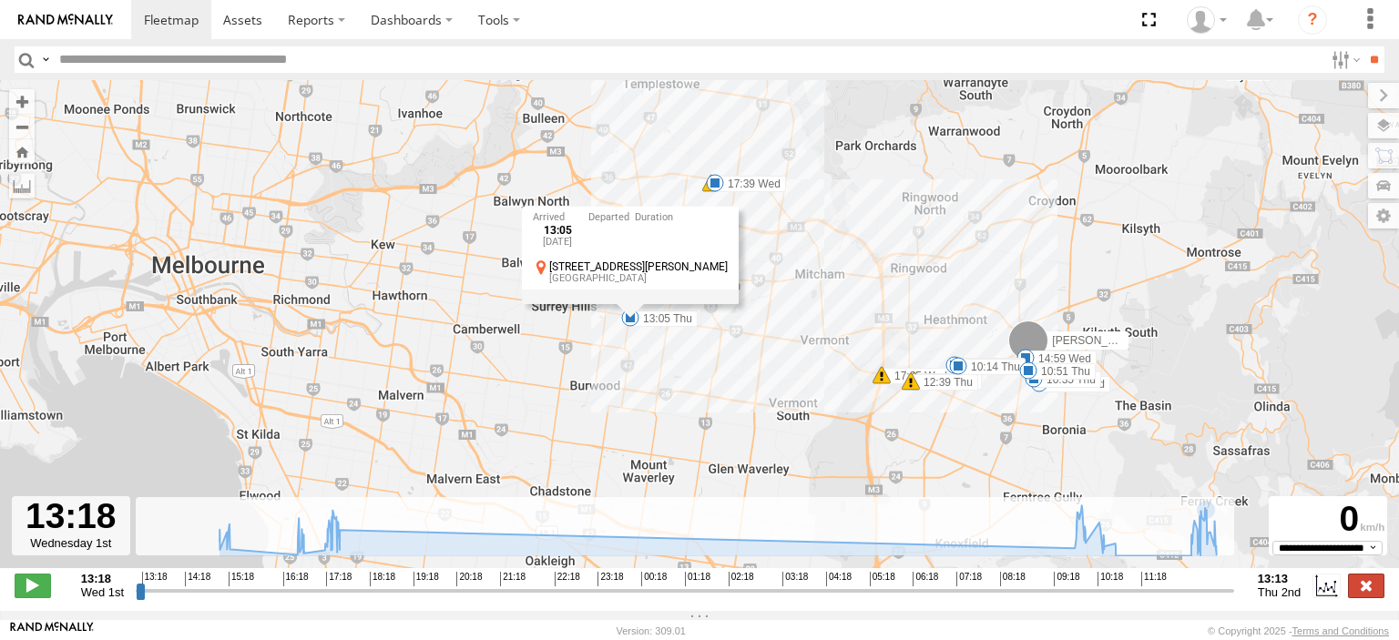
click at [1366, 587] on label at bounding box center [1366, 586] width 36 height 24
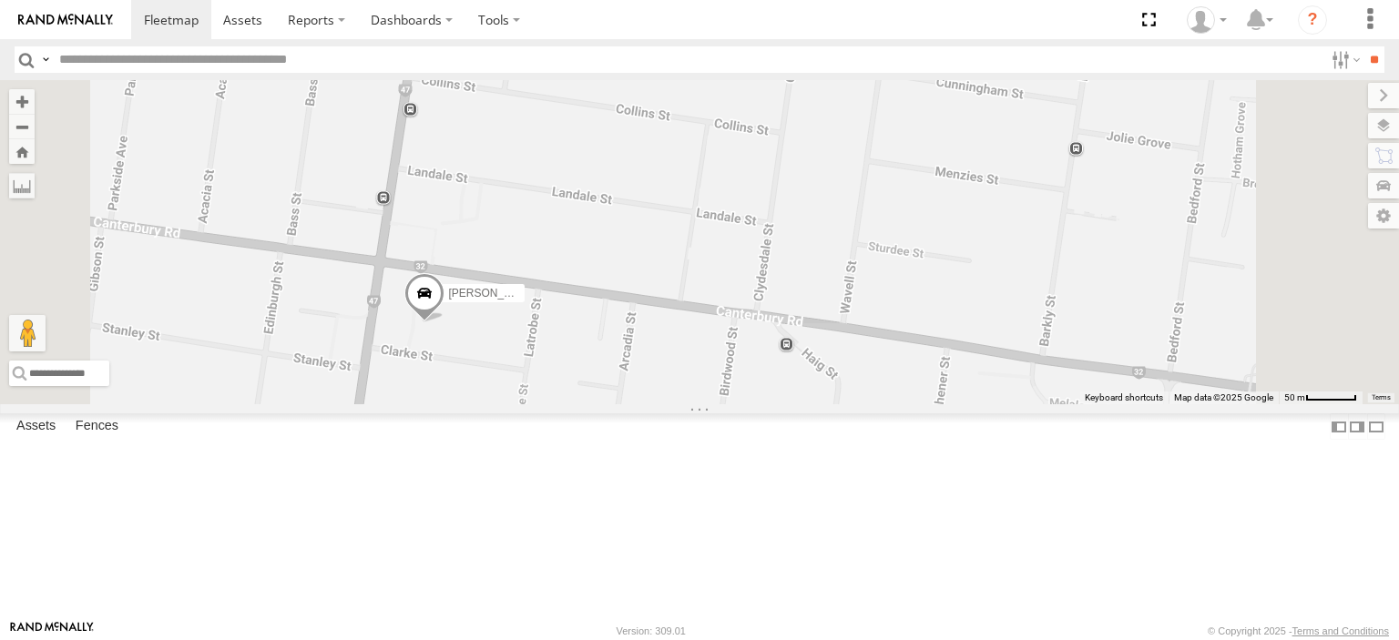
click at [444, 322] on span at bounding box center [424, 297] width 40 height 49
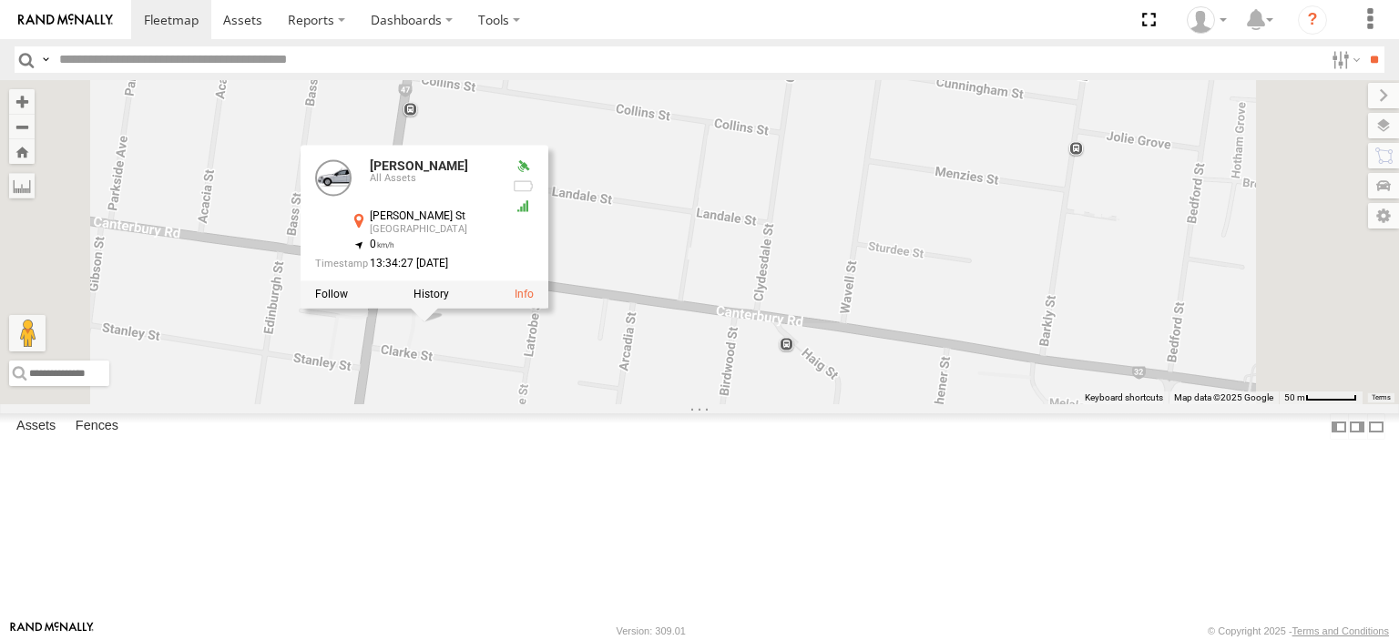
click at [743, 404] on div "Jennifer BMW Jennifer BMW All Assets Clarke St Box Hill South -37.8293 , 145.12…" at bounding box center [699, 242] width 1399 height 324
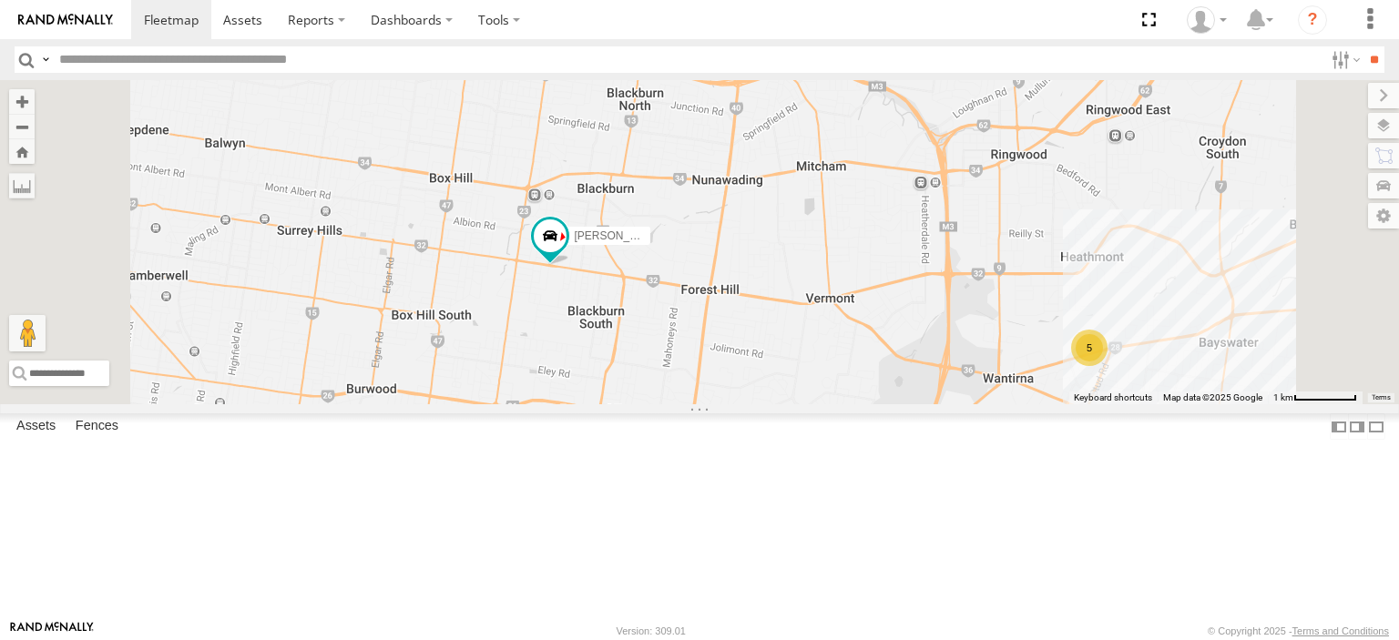
drag, startPoint x: 1019, startPoint y: 425, endPoint x: 786, endPoint y: 342, distance: 247.4
click at [786, 342] on div "Jennifer BMW 5" at bounding box center [699, 242] width 1399 height 324
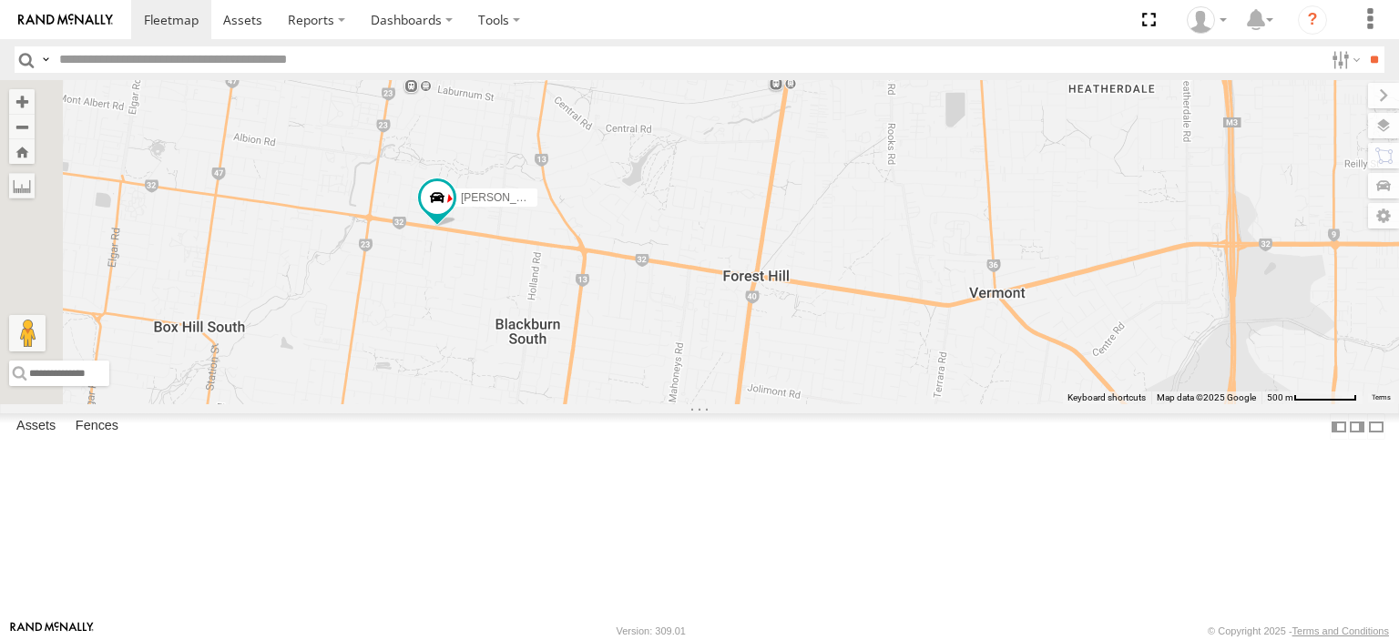
drag, startPoint x: 574, startPoint y: 318, endPoint x: 636, endPoint y: 340, distance: 65.7
click at [636, 340] on div "[PERSON_NAME]" at bounding box center [699, 242] width 1399 height 324
